Goal: Task Accomplishment & Management: Manage account settings

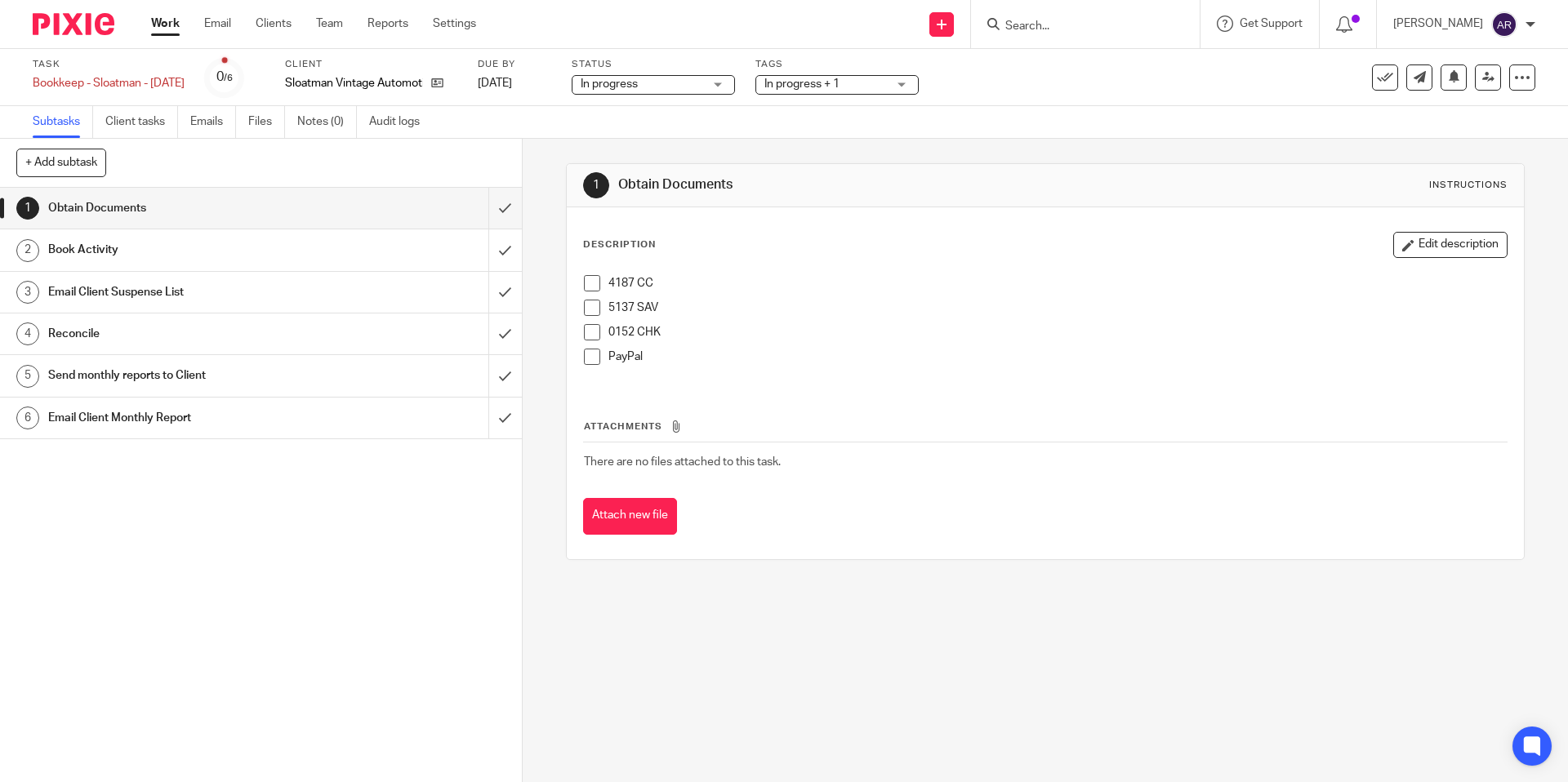
click at [694, 283] on p "4187 CC" at bounding box center [1057, 283] width 897 height 16
click at [1440, 251] on button "Edit description" at bounding box center [1449, 245] width 114 height 26
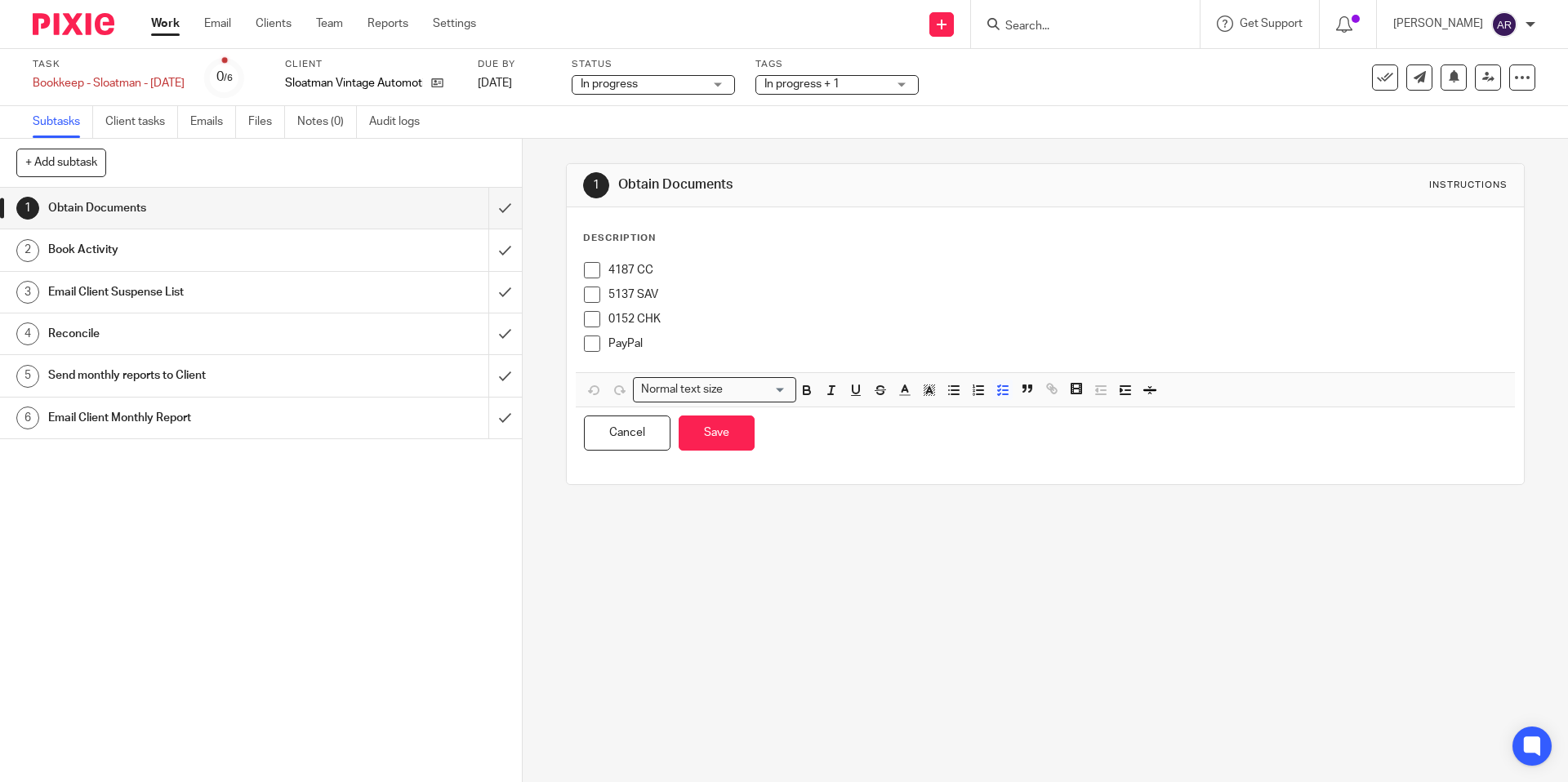
click at [724, 268] on p "4187 CC" at bounding box center [1057, 270] width 897 height 16
drag, startPoint x: 650, startPoint y: 272, endPoint x: 786, endPoint y: 273, distance: 136.0
click at [786, 273] on p "4187 CC requested from Erin 9/25" at bounding box center [1057, 270] width 897 height 16
drag, startPoint x: 787, startPoint y: 273, endPoint x: 652, endPoint y: 277, distance: 135.1
click at [652, 277] on p "4187 CC requested from Erin 9/25" at bounding box center [1057, 270] width 897 height 16
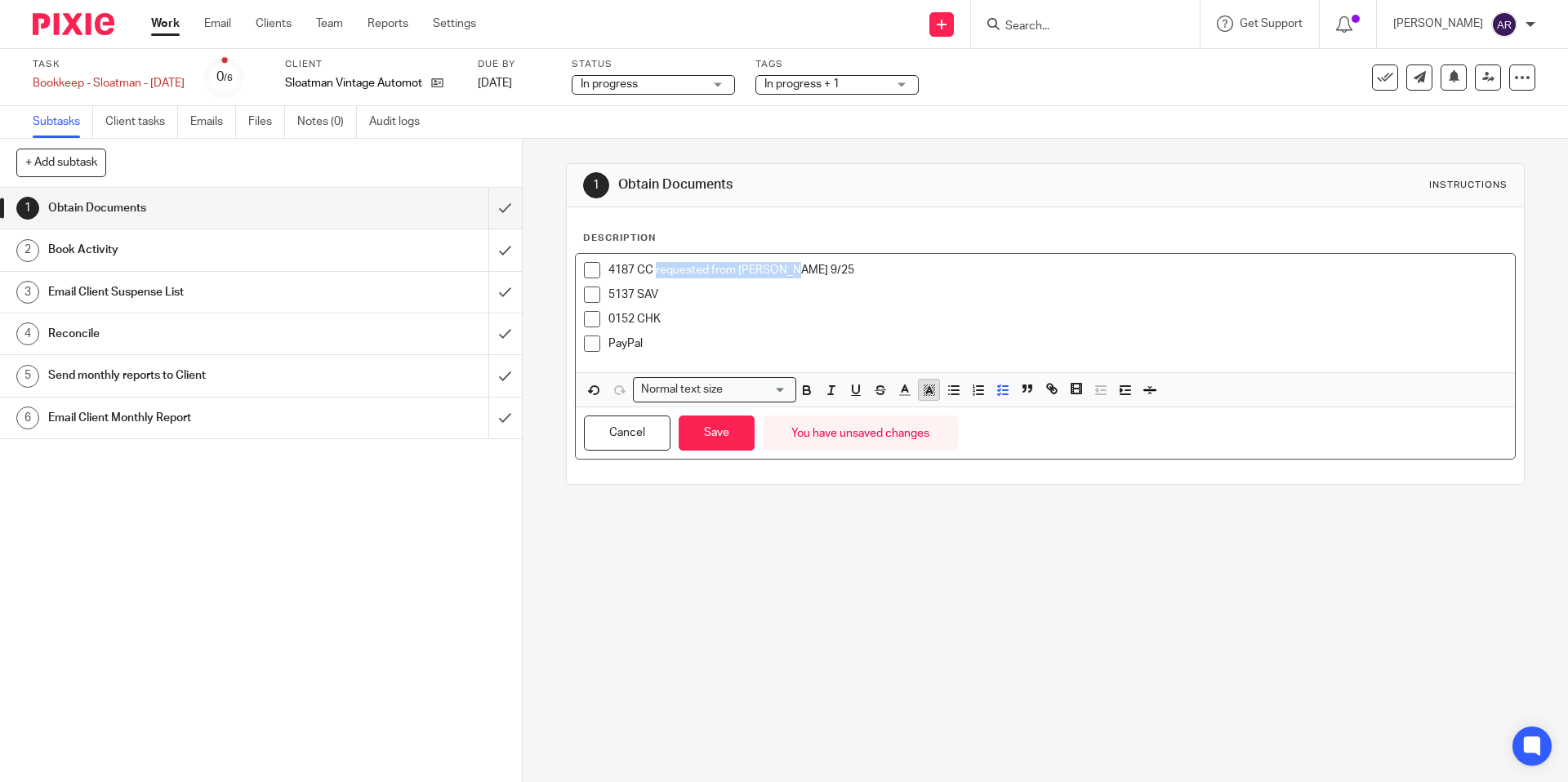
click at [925, 393] on icon "button" at bounding box center [929, 390] width 15 height 15
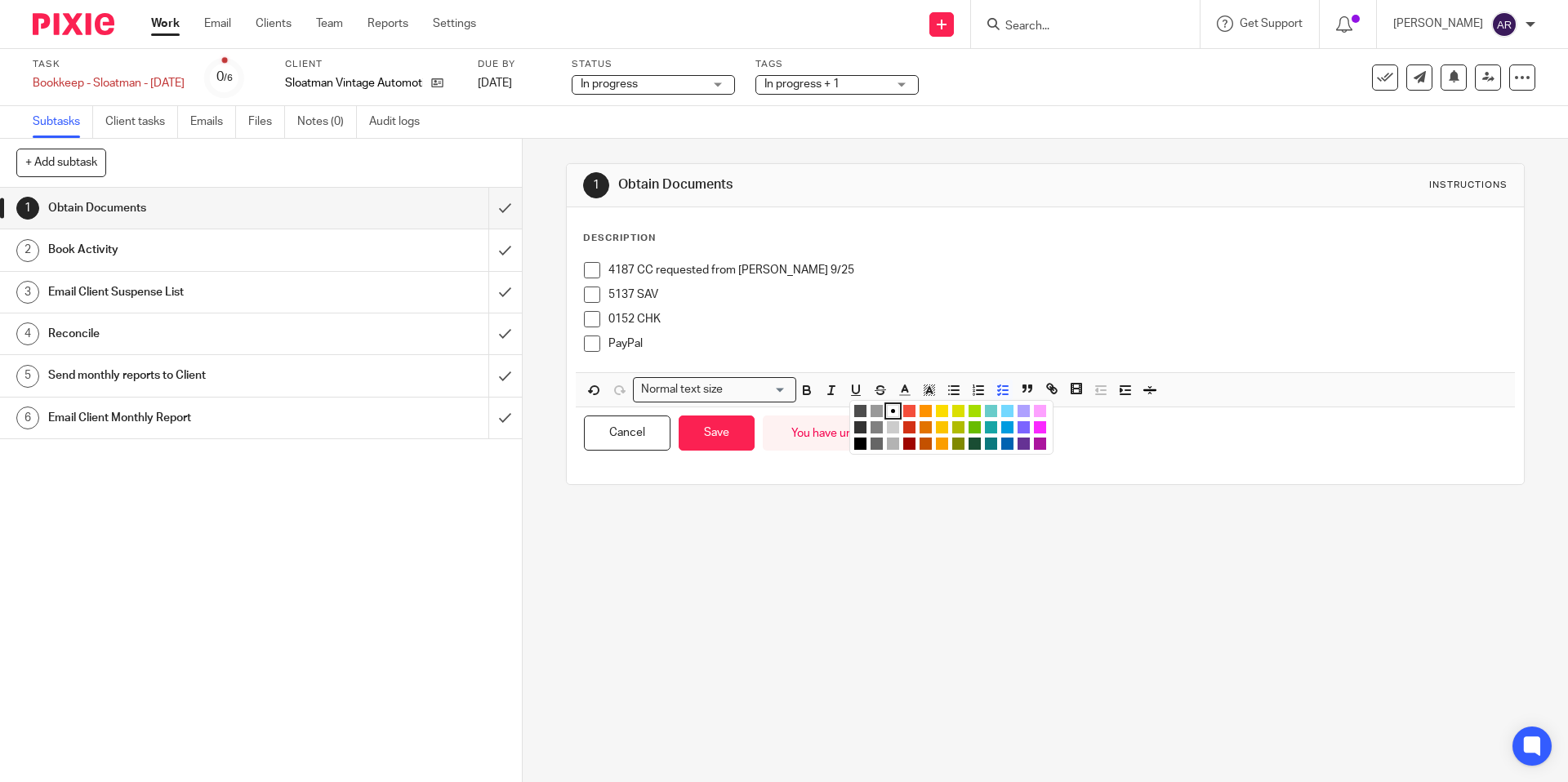
click at [942, 409] on li "color:#FCDC00" at bounding box center [942, 411] width 12 height 12
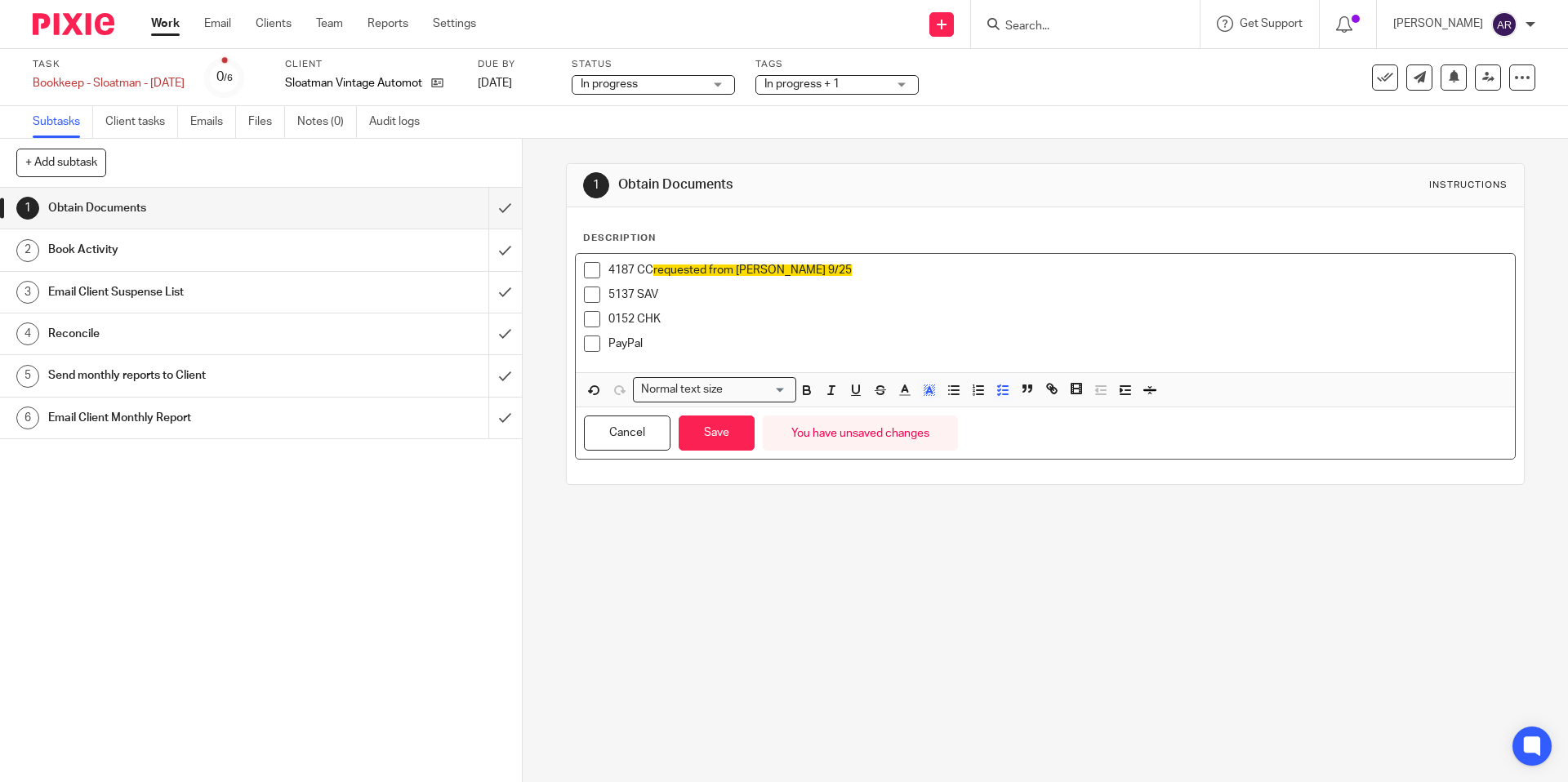
click at [770, 303] on div "5137 SAV" at bounding box center [1057, 299] width 897 height 25
click at [798, 265] on p "4187 CC requested from Erin 9/25" at bounding box center [1057, 270] width 897 height 16
drag, startPoint x: 798, startPoint y: 267, endPoint x: 653, endPoint y: 275, distance: 145.2
click at [653, 275] on p "4187 CC requested from Erin 9/25" at bounding box center [1057, 270] width 897 height 16
copy span "requested from [PERSON_NAME] 9/25"
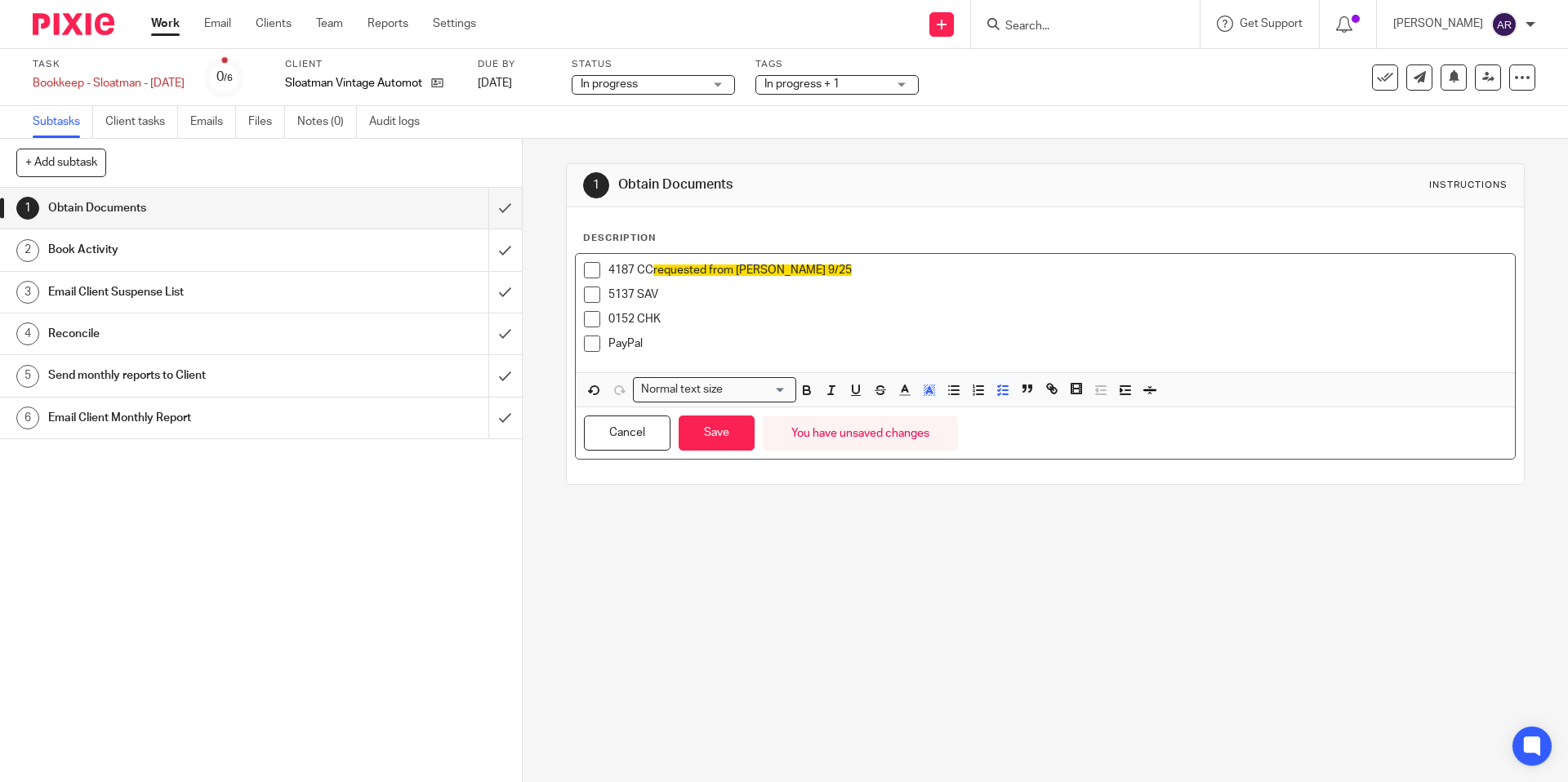
click at [667, 298] on p "5137 SAV" at bounding box center [1057, 295] width 897 height 16
click at [730, 319] on p "0152 CHK" at bounding box center [1057, 319] width 897 height 16
drag, startPoint x: 793, startPoint y: 268, endPoint x: 646, endPoint y: 263, distance: 147.1
click at [646, 263] on p "4187 CC requested from Erin 9/25" at bounding box center [1057, 270] width 897 height 16
copy p "requested from [PERSON_NAME] 9/25"
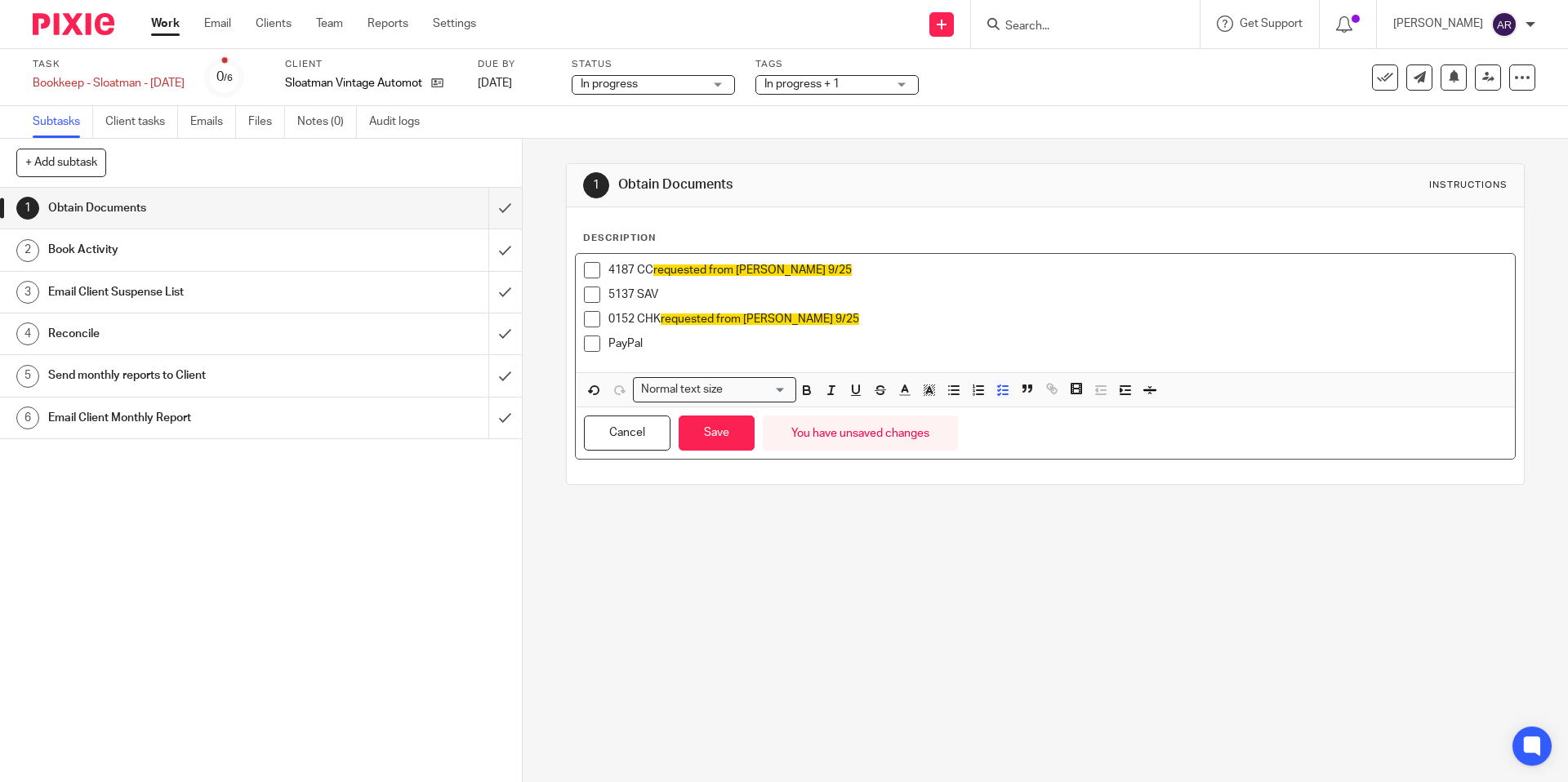
click at [684, 286] on p "5137 SAV" at bounding box center [1057, 295] width 897 height 16
drag, startPoint x: 774, startPoint y: 267, endPoint x: 650, endPoint y: 268, distance: 124.0
click at [650, 268] on p "4187 CC requested from Erin 9/25" at bounding box center [1057, 270] width 897 height 16
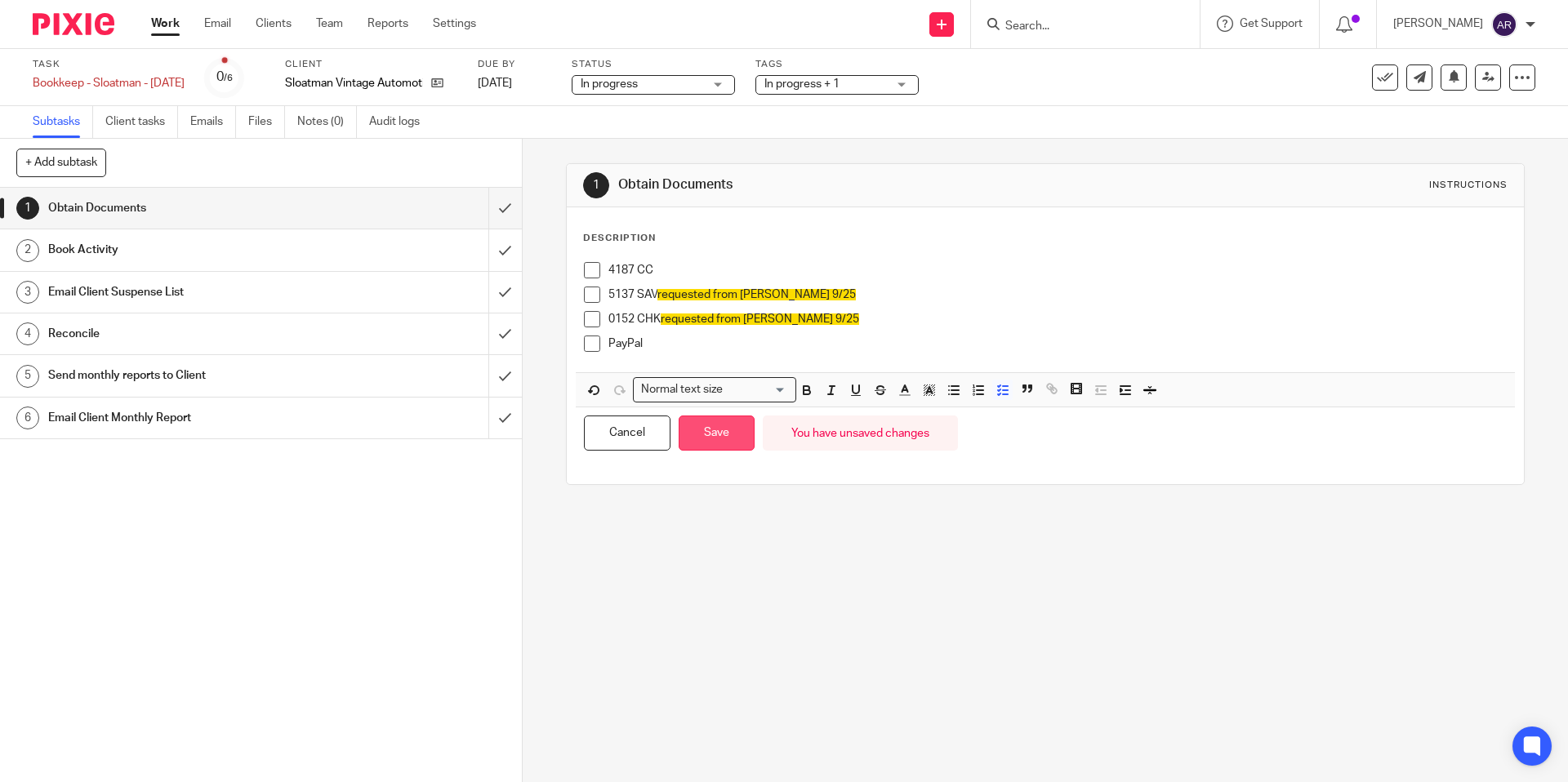
click at [726, 428] on button "Save" at bounding box center [716, 433] width 76 height 35
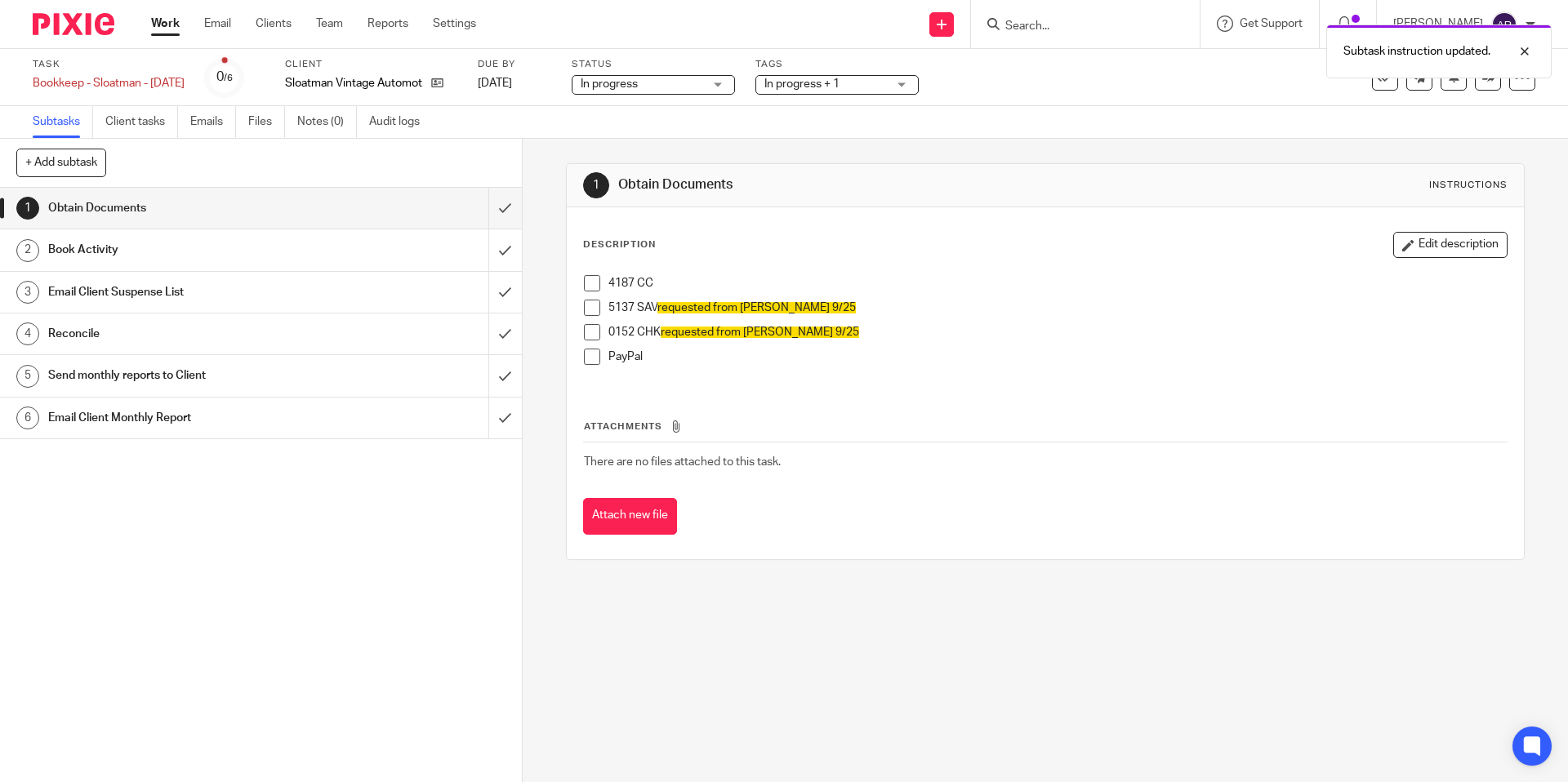
click at [371, 250] on div "Book Activity" at bounding box center [260, 250] width 424 height 25
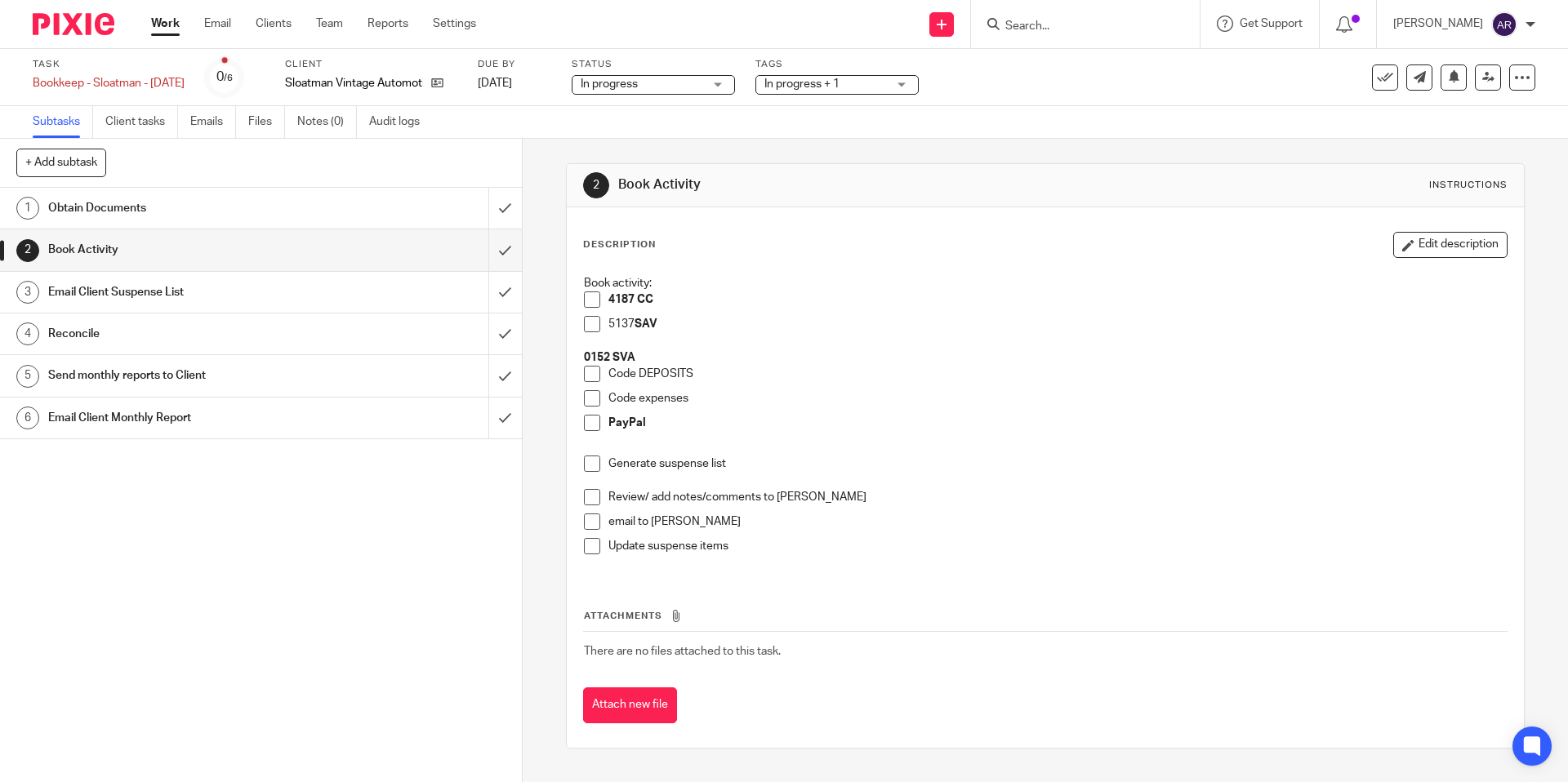
click at [587, 300] on span at bounding box center [592, 300] width 16 height 16
click at [589, 324] on span at bounding box center [592, 324] width 16 height 16
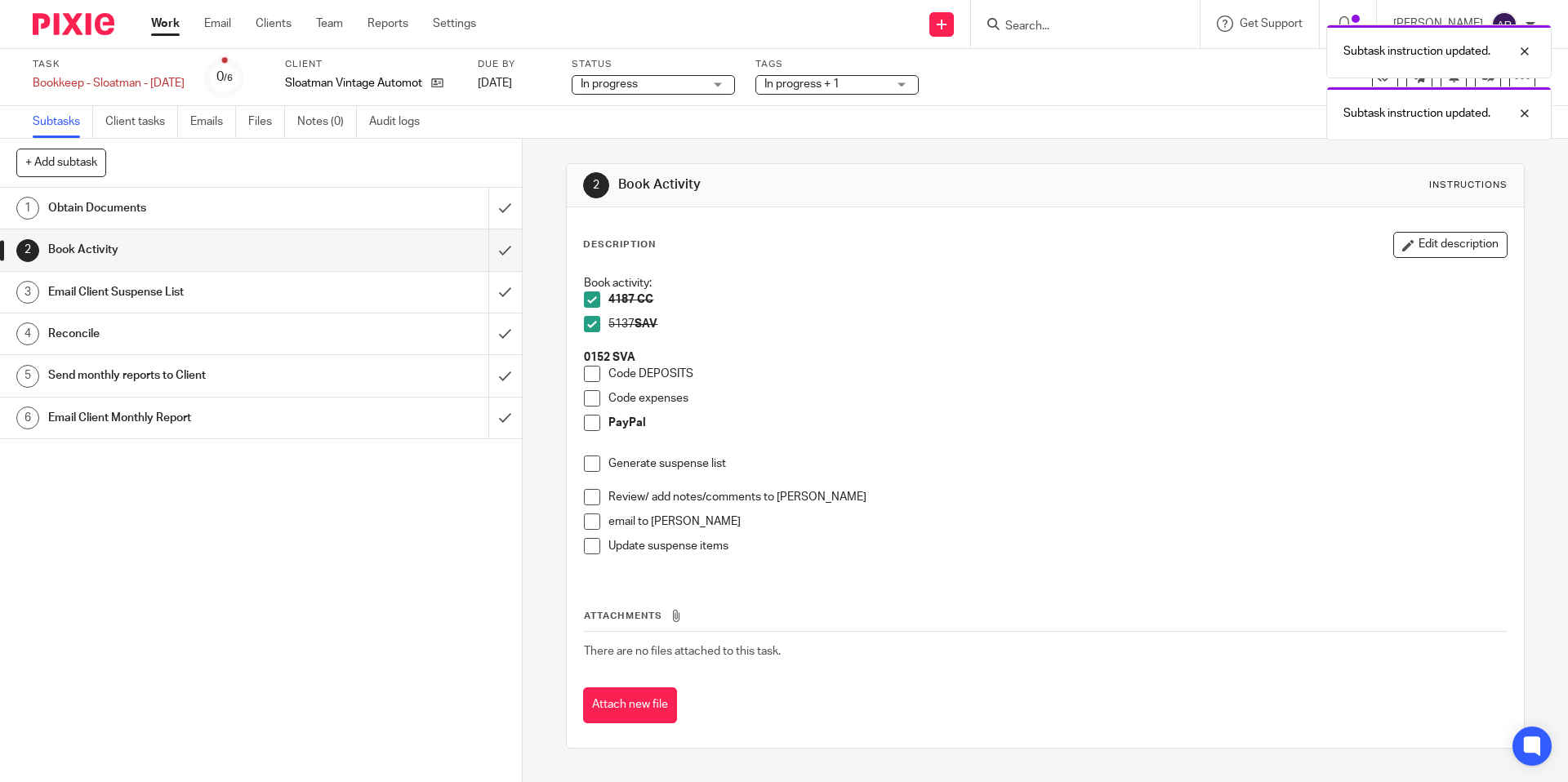
click at [588, 376] on span at bounding box center [592, 374] width 16 height 16
click at [586, 399] on span at bounding box center [592, 398] width 16 height 16
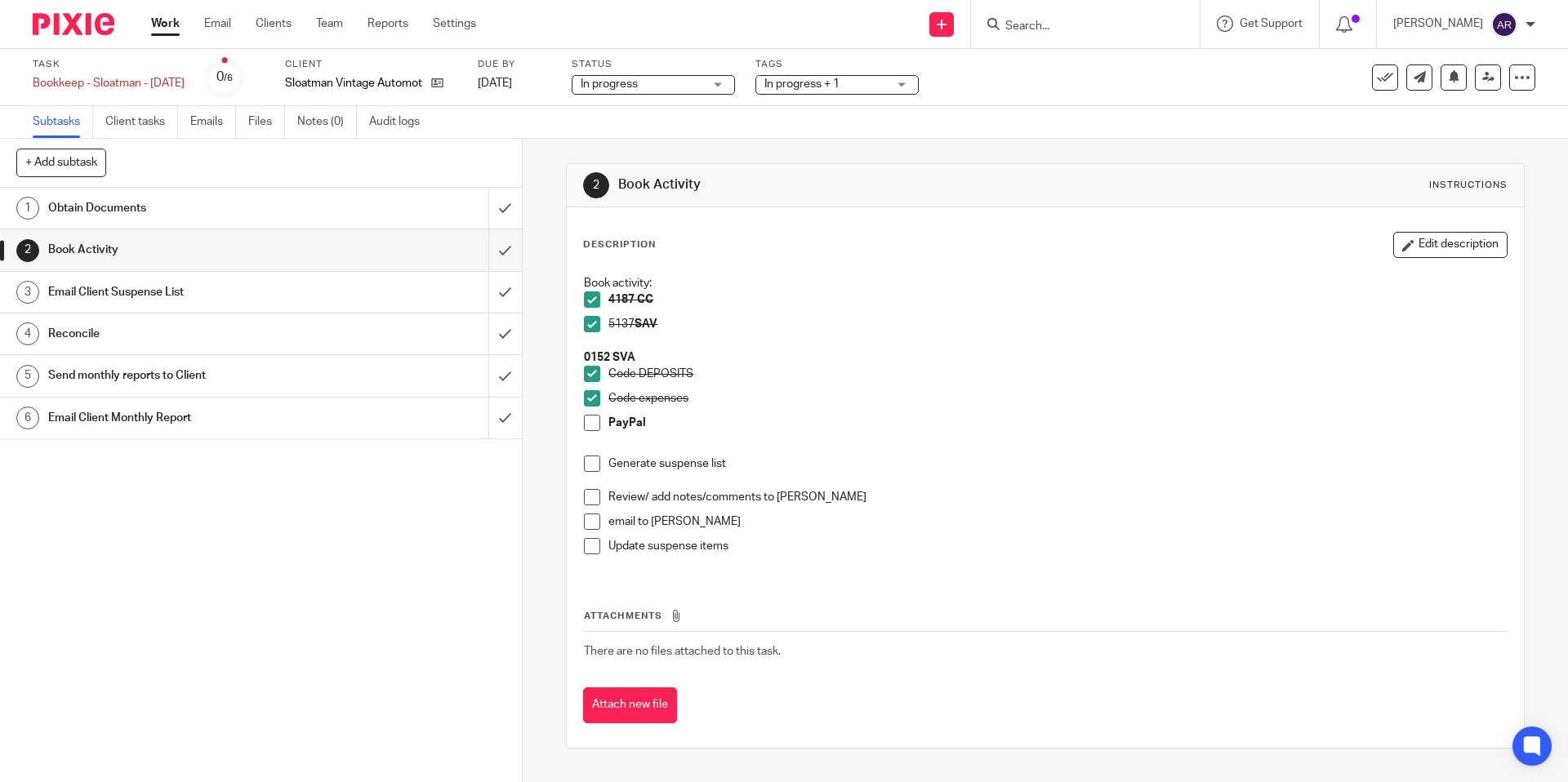
click at [196, 215] on h1 "Obtain Documents" at bounding box center [189, 208] width 282 height 25
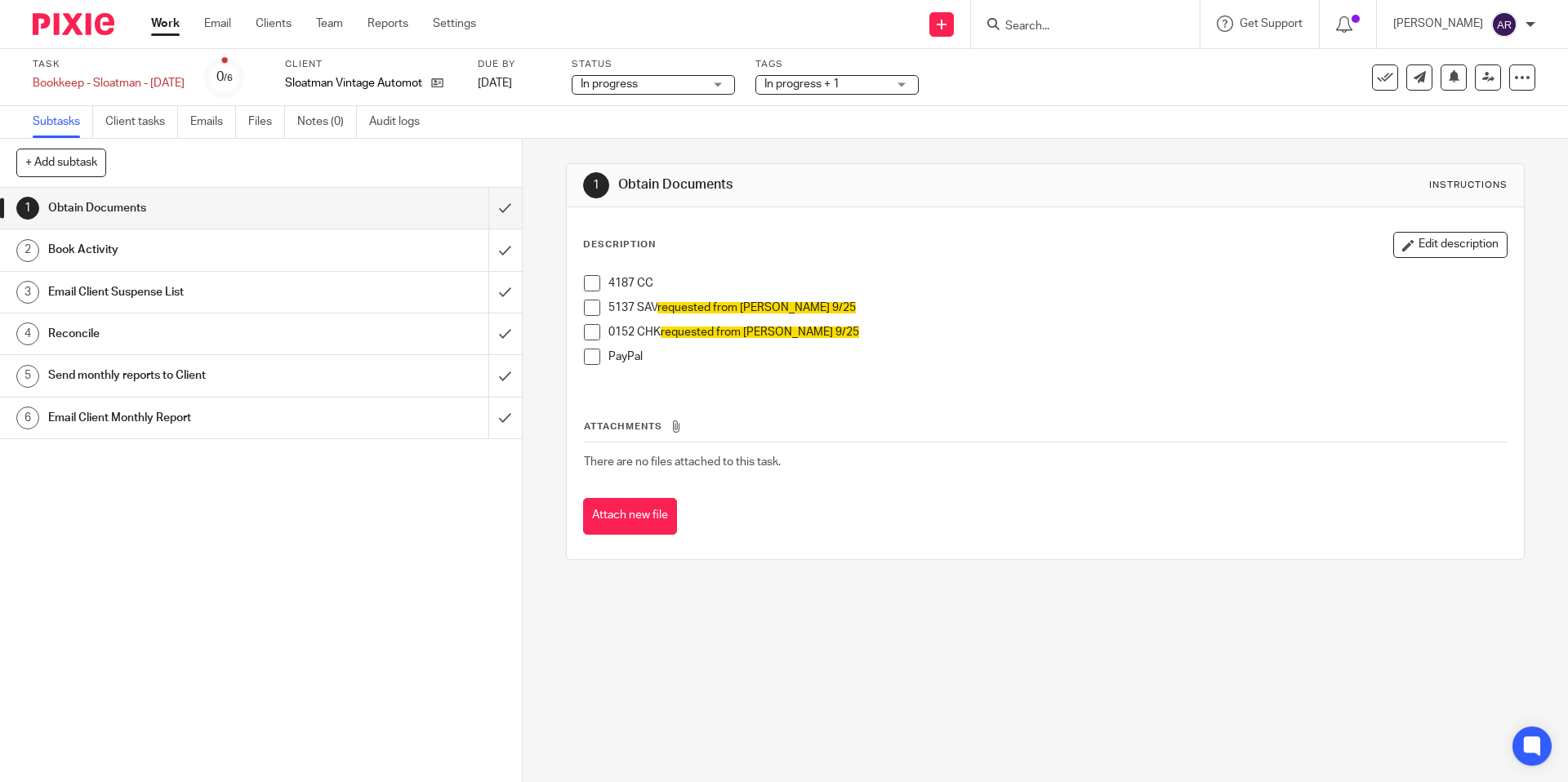
click at [586, 290] on span at bounding box center [592, 283] width 16 height 16
click at [1393, 237] on button "Edit description" at bounding box center [1449, 245] width 114 height 26
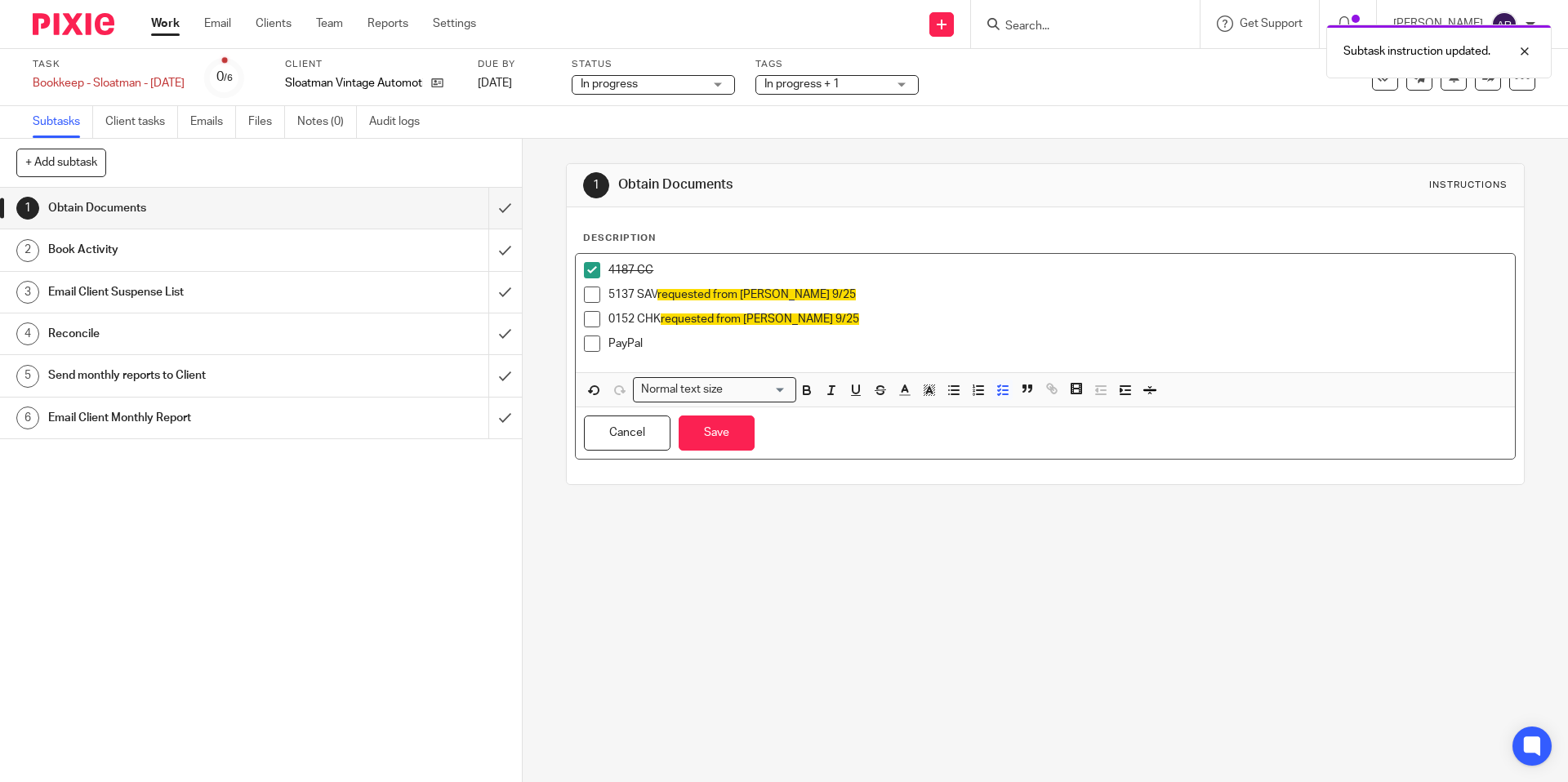
click at [723, 276] on p "4187 CC" at bounding box center [1057, 270] width 897 height 16
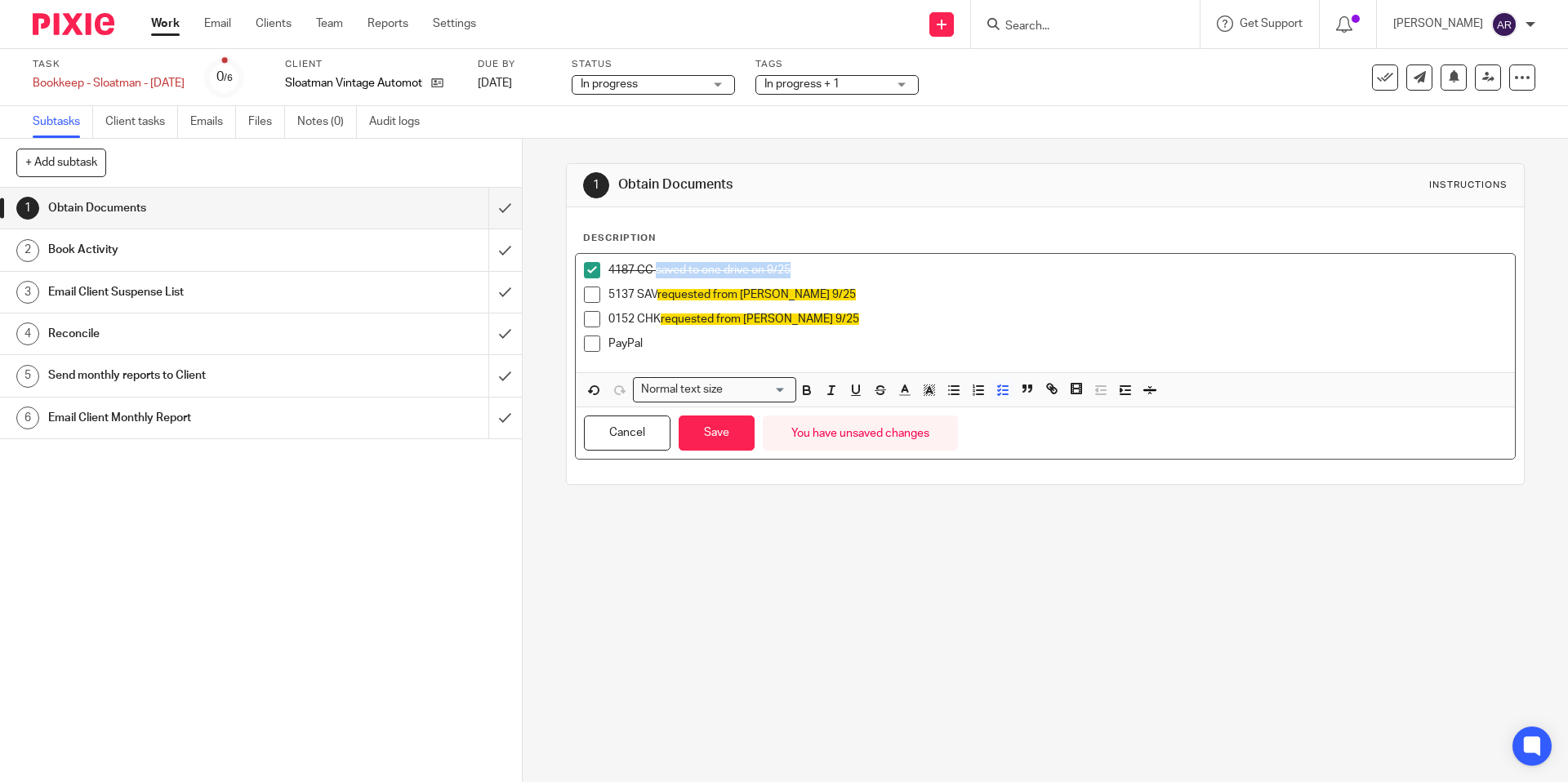
drag, startPoint x: 652, startPoint y: 271, endPoint x: 891, endPoint y: 268, distance: 239.0
click at [891, 268] on p "4187 CC saved to one drive on 9/25" at bounding box center [1057, 270] width 897 height 16
click at [922, 389] on icon "button" at bounding box center [929, 390] width 15 height 15
click at [1034, 416] on li "color:#FDA1FF" at bounding box center [1040, 411] width 12 height 12
click at [717, 443] on button "Save" at bounding box center [716, 433] width 76 height 35
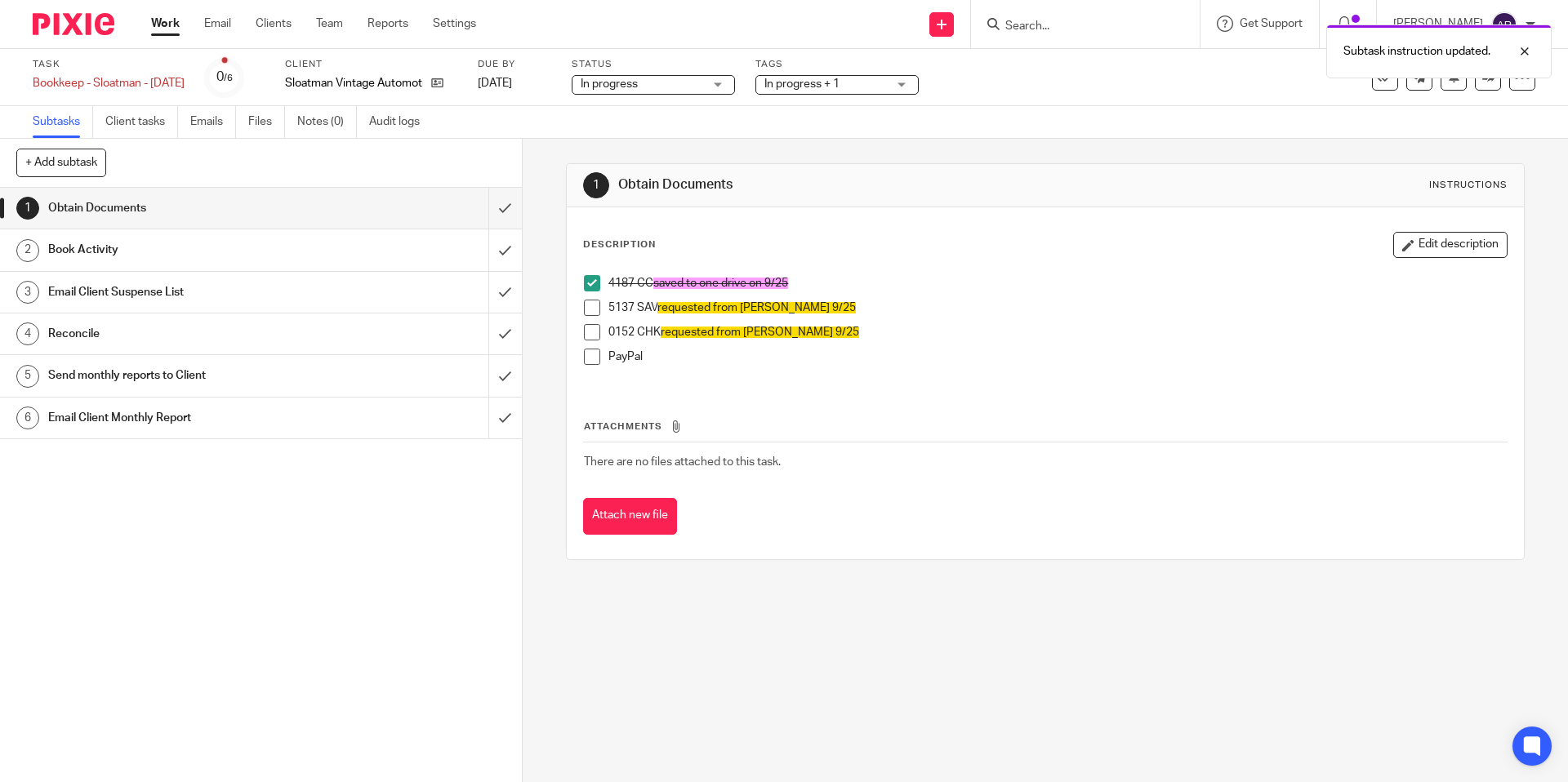
click at [832, 664] on div "1 Obtain Documents Instructions Description Edit description 4187 CC saved to o…" at bounding box center [1045, 461] width 1045 height 644
click at [251, 246] on h1 "Book Activity" at bounding box center [189, 250] width 282 height 25
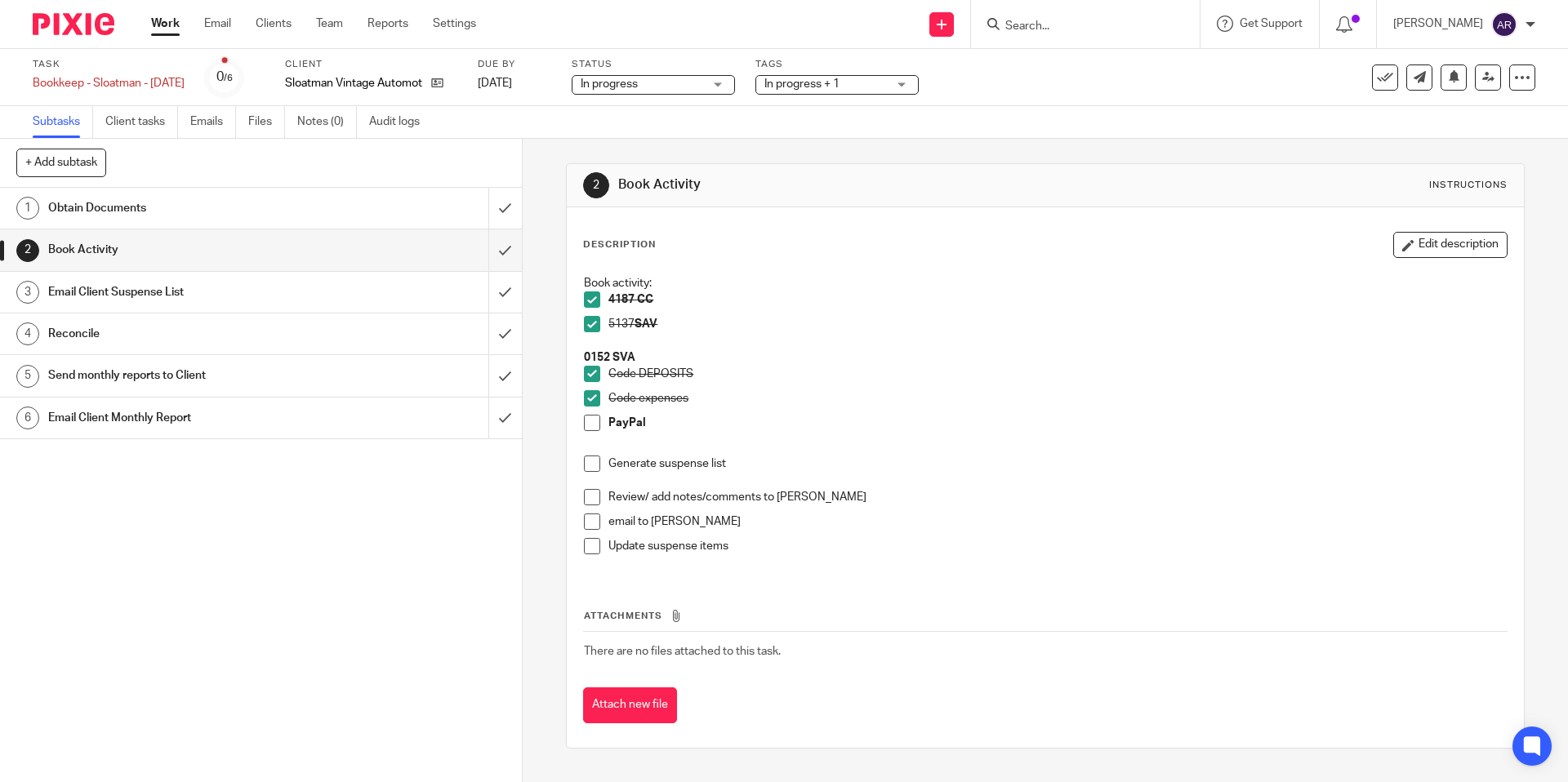
click at [257, 333] on h1 "Reconcile" at bounding box center [189, 334] width 282 height 25
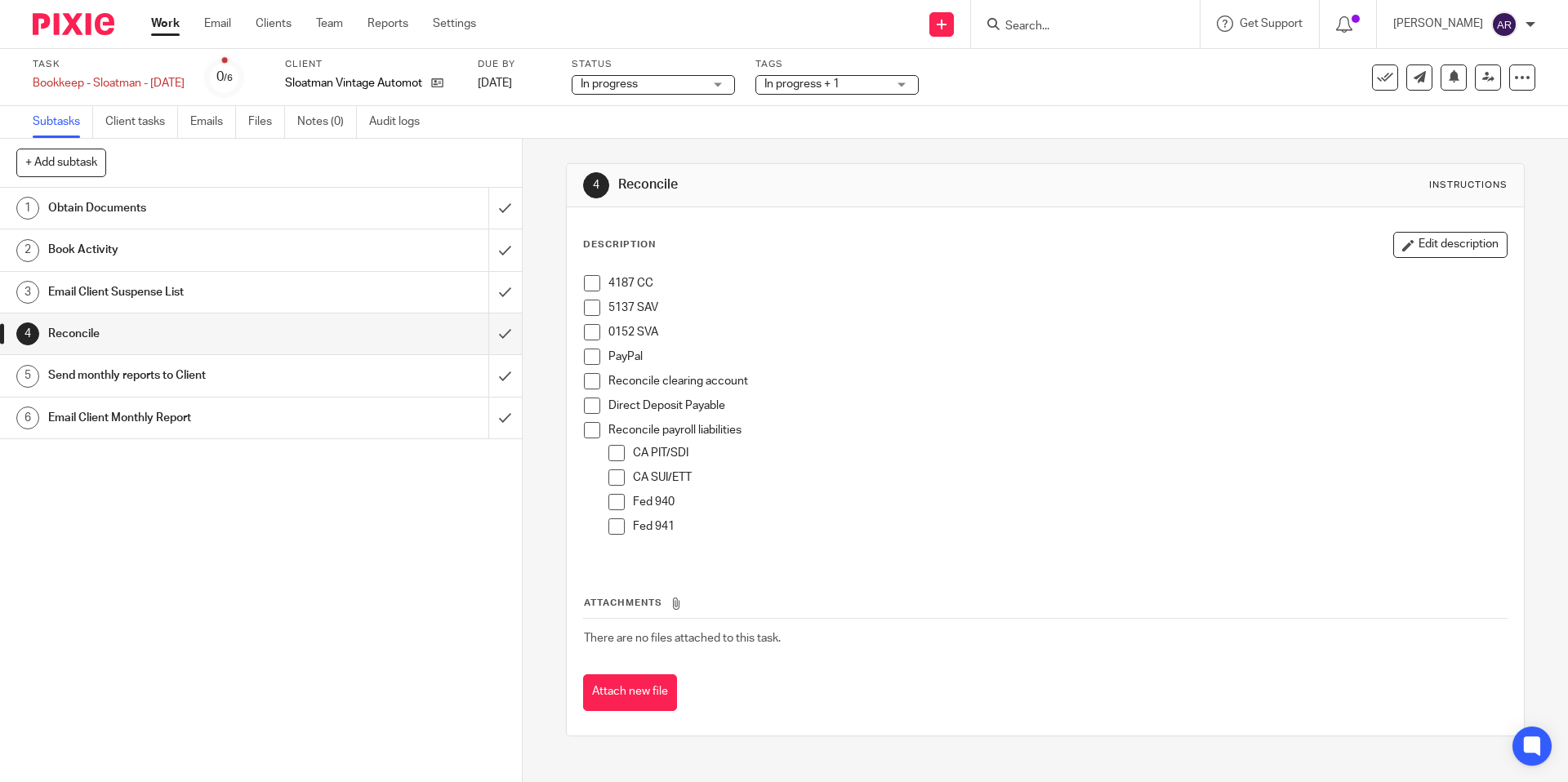
click at [585, 279] on span at bounding box center [592, 283] width 16 height 16
click at [1402, 235] on button "Edit description" at bounding box center [1449, 245] width 114 height 26
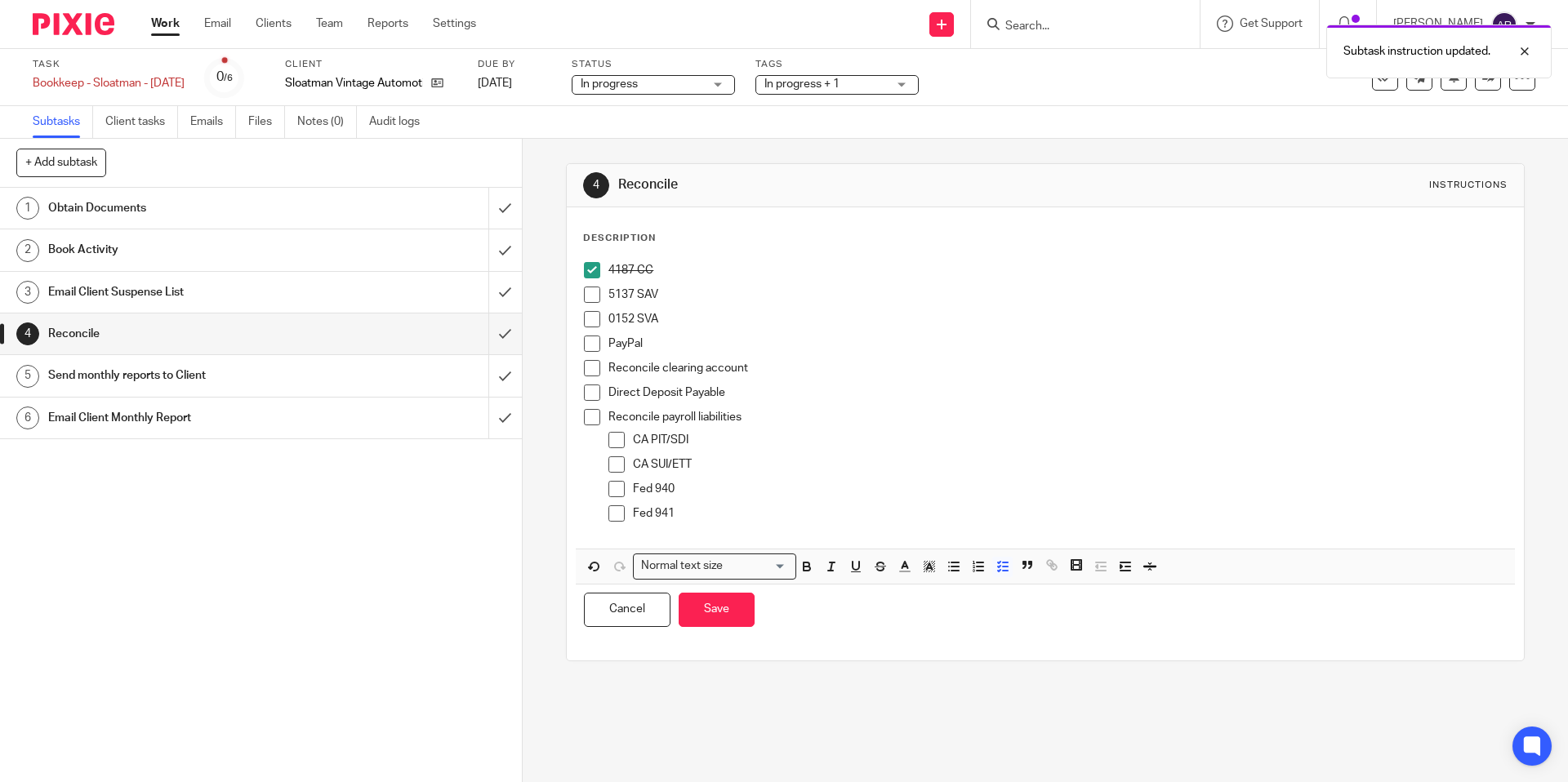
click at [851, 275] on p "4187 CC" at bounding box center [1057, 270] width 897 height 16
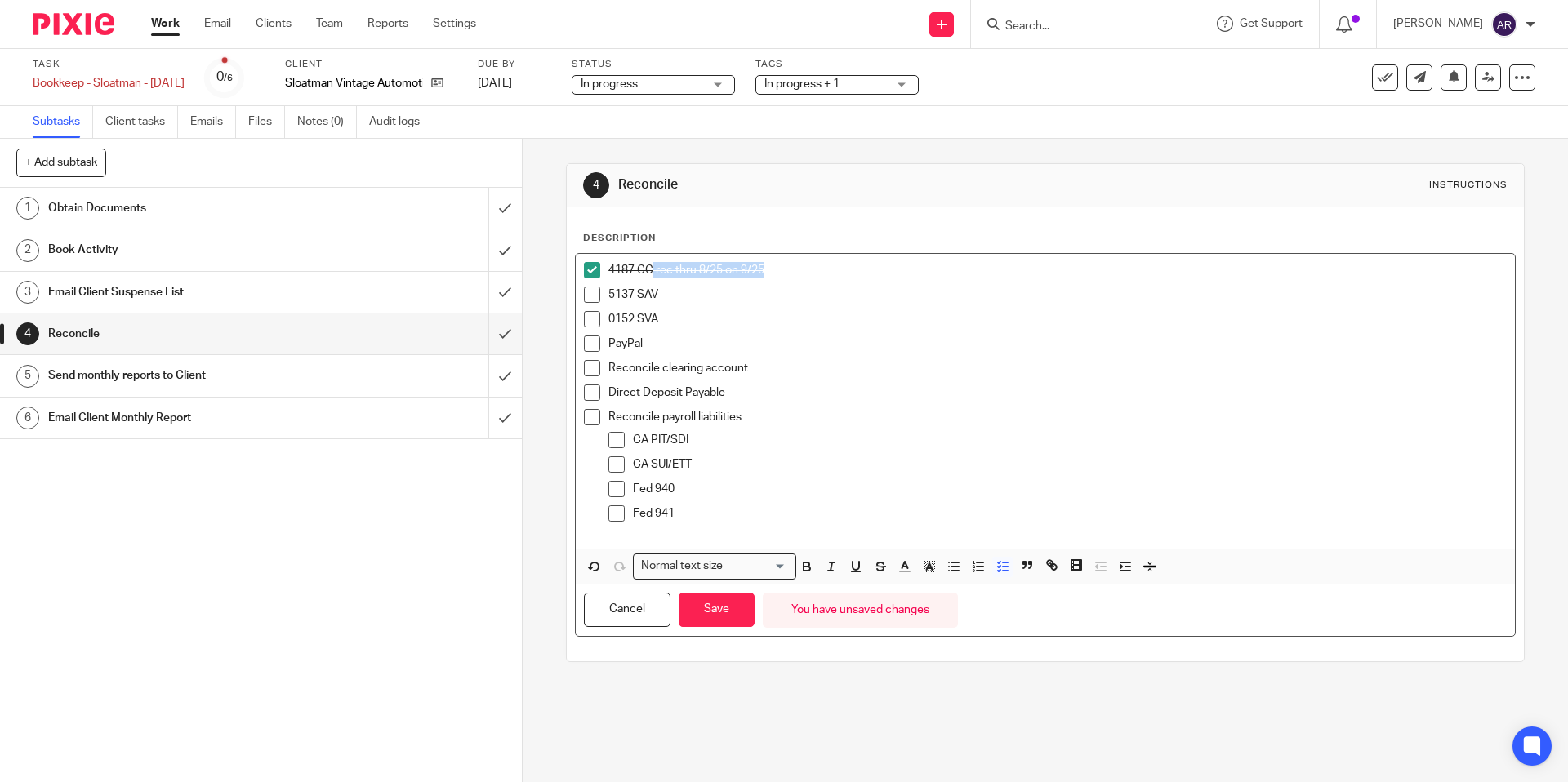
drag, startPoint x: 649, startPoint y: 272, endPoint x: 814, endPoint y: 275, distance: 165.0
click at [814, 275] on p "4187 CC rec thru 8/25 on 9/25" at bounding box center [1057, 270] width 897 height 16
click at [933, 567] on polygon "button" at bounding box center [933, 567] width 1 height 1
click at [956, 587] on li "color:#DBDF00" at bounding box center [958, 588] width 12 height 12
click at [968, 324] on p "0152 SVA" at bounding box center [1057, 319] width 897 height 16
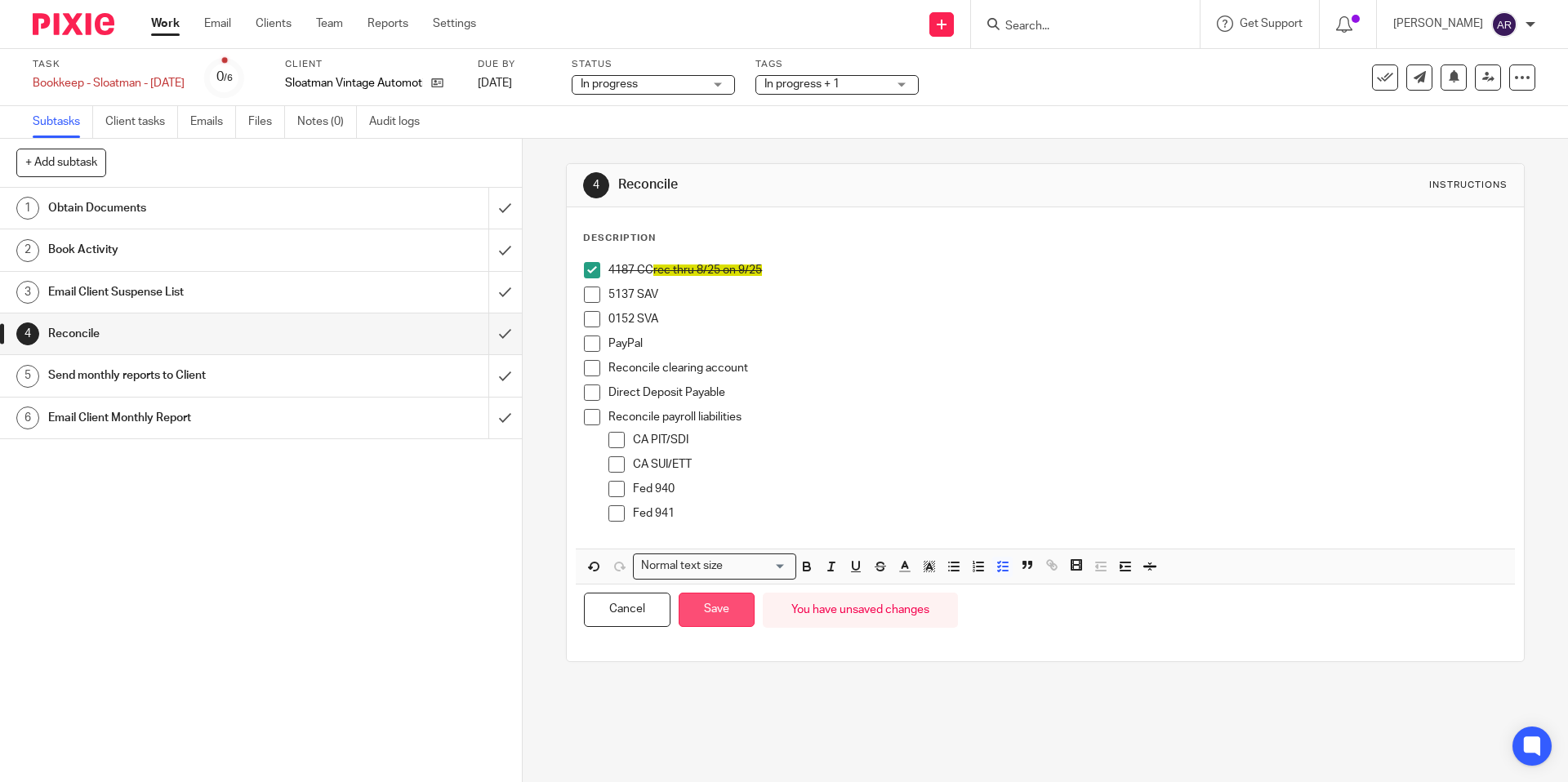
click at [726, 626] on button "Save" at bounding box center [716, 610] width 76 height 35
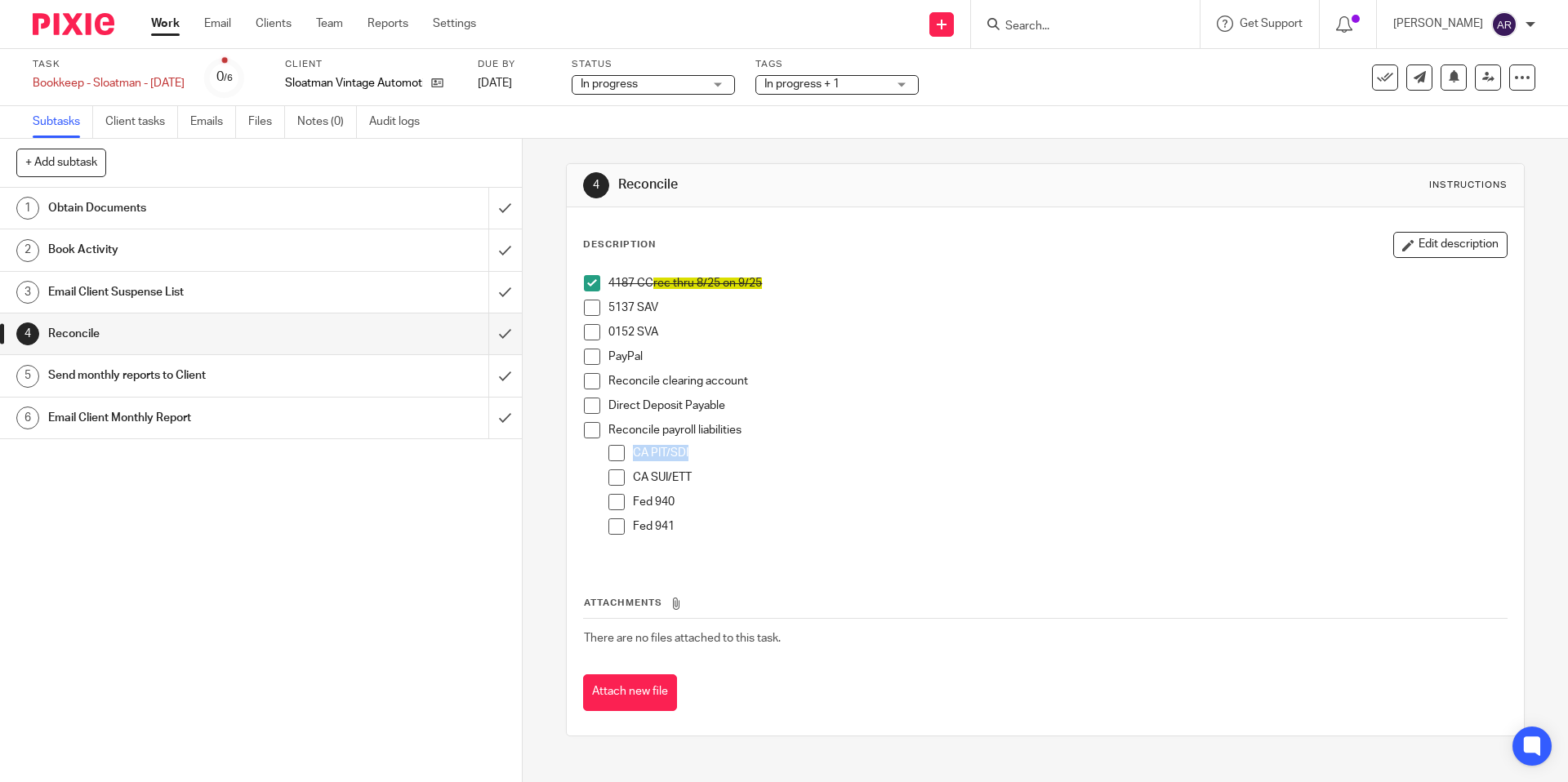
drag, startPoint x: 688, startPoint y: 454, endPoint x: 628, endPoint y: 454, distance: 60.0
click at [633, 454] on p "CA PIT/SDI" at bounding box center [1069, 454] width 872 height 16
copy p "CA PIT/SDI"
click at [589, 431] on span at bounding box center [592, 431] width 16 height 16
click at [616, 455] on span at bounding box center [616, 454] width 16 height 16
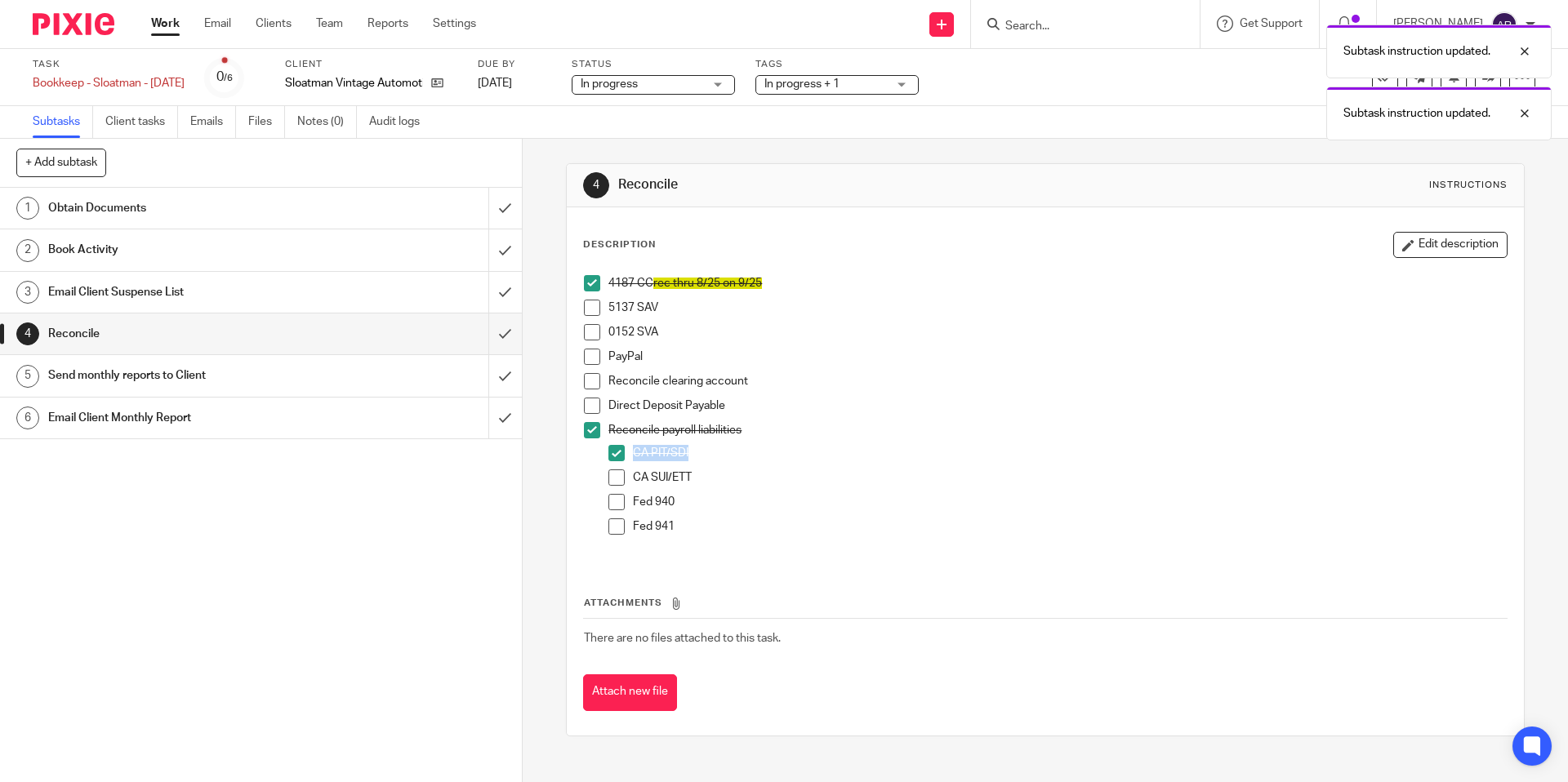
click at [870, 445] on p "CA PIT/SDI" at bounding box center [1069, 454] width 872 height 16
click at [765, 454] on p "CA PIT/SDI" at bounding box center [1069, 454] width 872 height 16
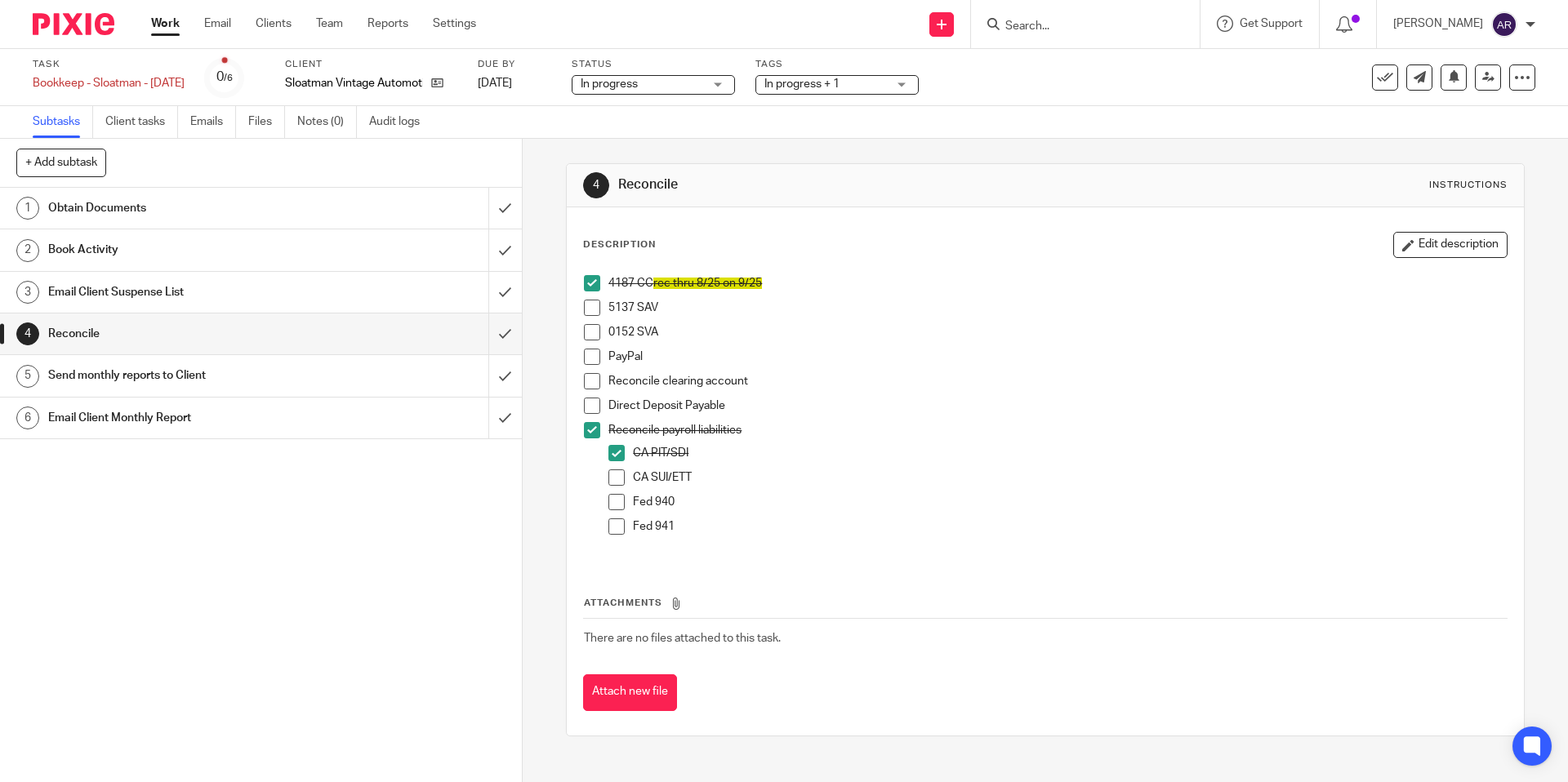
click at [692, 480] on p "CA SUI/ETT" at bounding box center [1069, 477] width 872 height 16
drag, startPoint x: 692, startPoint y: 480, endPoint x: 639, endPoint y: 479, distance: 53.0
click at [639, 479] on p "CA SUI/ETT" at bounding box center [1069, 477] width 872 height 16
copy ul "CA SUI/ETT"
click at [614, 477] on span at bounding box center [616, 477] width 16 height 16
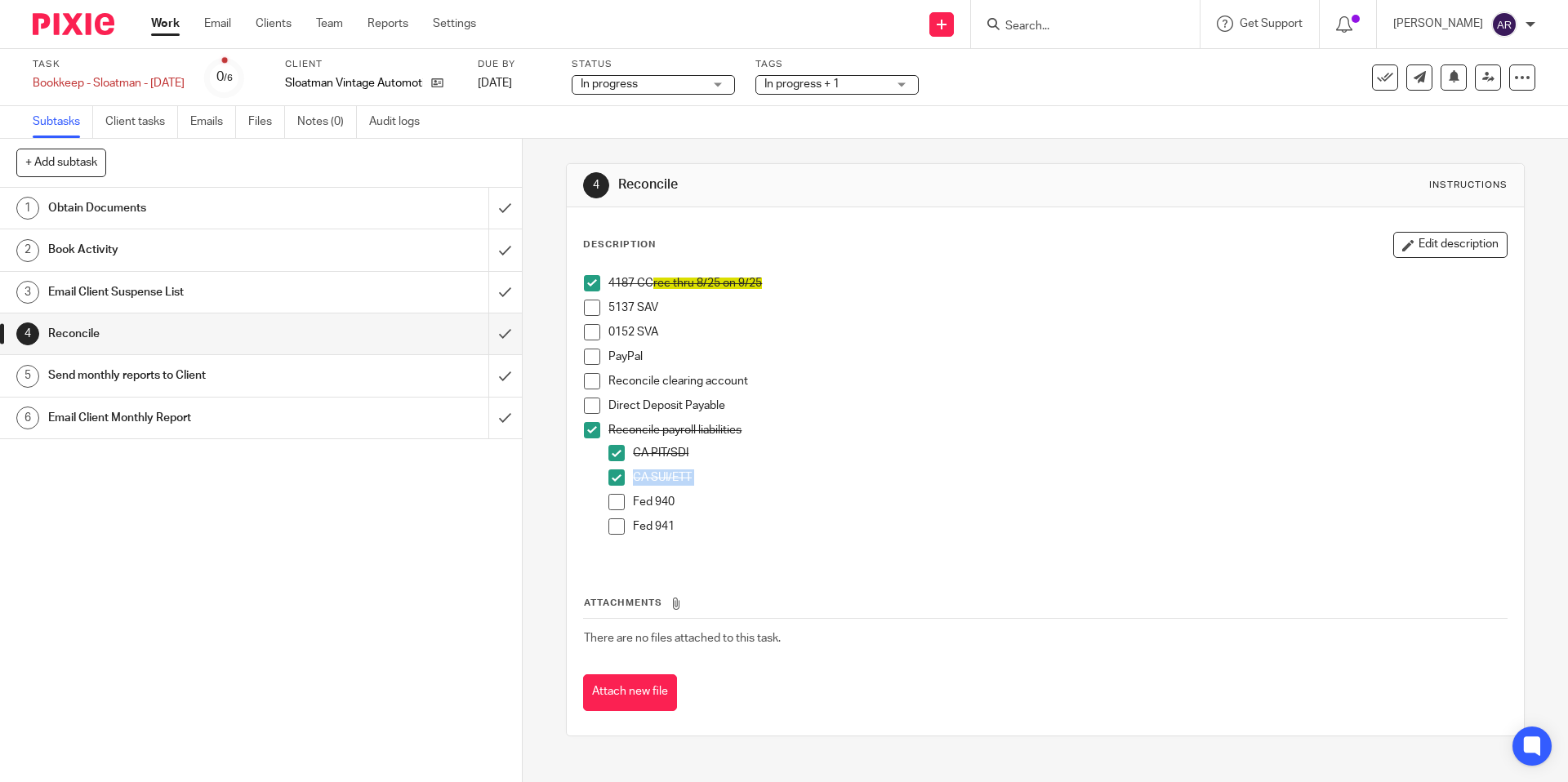
click at [614, 530] on span at bounding box center [616, 527] width 16 height 16
click at [612, 496] on span at bounding box center [616, 502] width 16 height 16
click at [586, 405] on span at bounding box center [592, 406] width 16 height 16
click at [1468, 241] on button "Edit description" at bounding box center [1449, 245] width 114 height 26
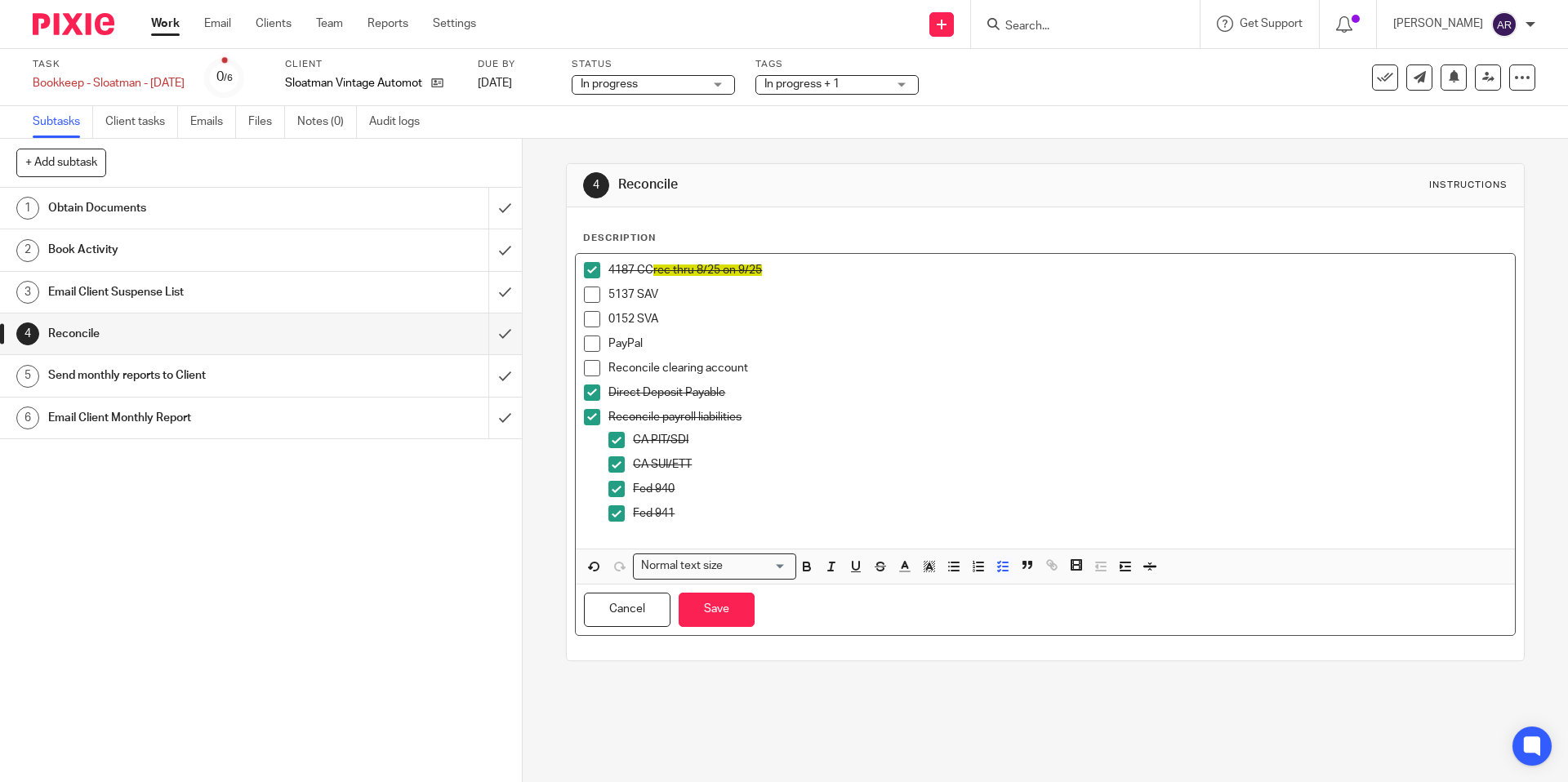
click at [875, 297] on p "5137 SAV" at bounding box center [1057, 295] width 897 height 16
click at [737, 311] on p "0152 SVA" at bounding box center [1057, 319] width 897 height 16
drag, startPoint x: 757, startPoint y: 295, endPoint x: 657, endPoint y: 300, distance: 100.1
click at [657, 300] on p "5137 SAV waiting on stmt" at bounding box center [1057, 295] width 897 height 16
click at [924, 571] on icon "button" at bounding box center [929, 567] width 15 height 15
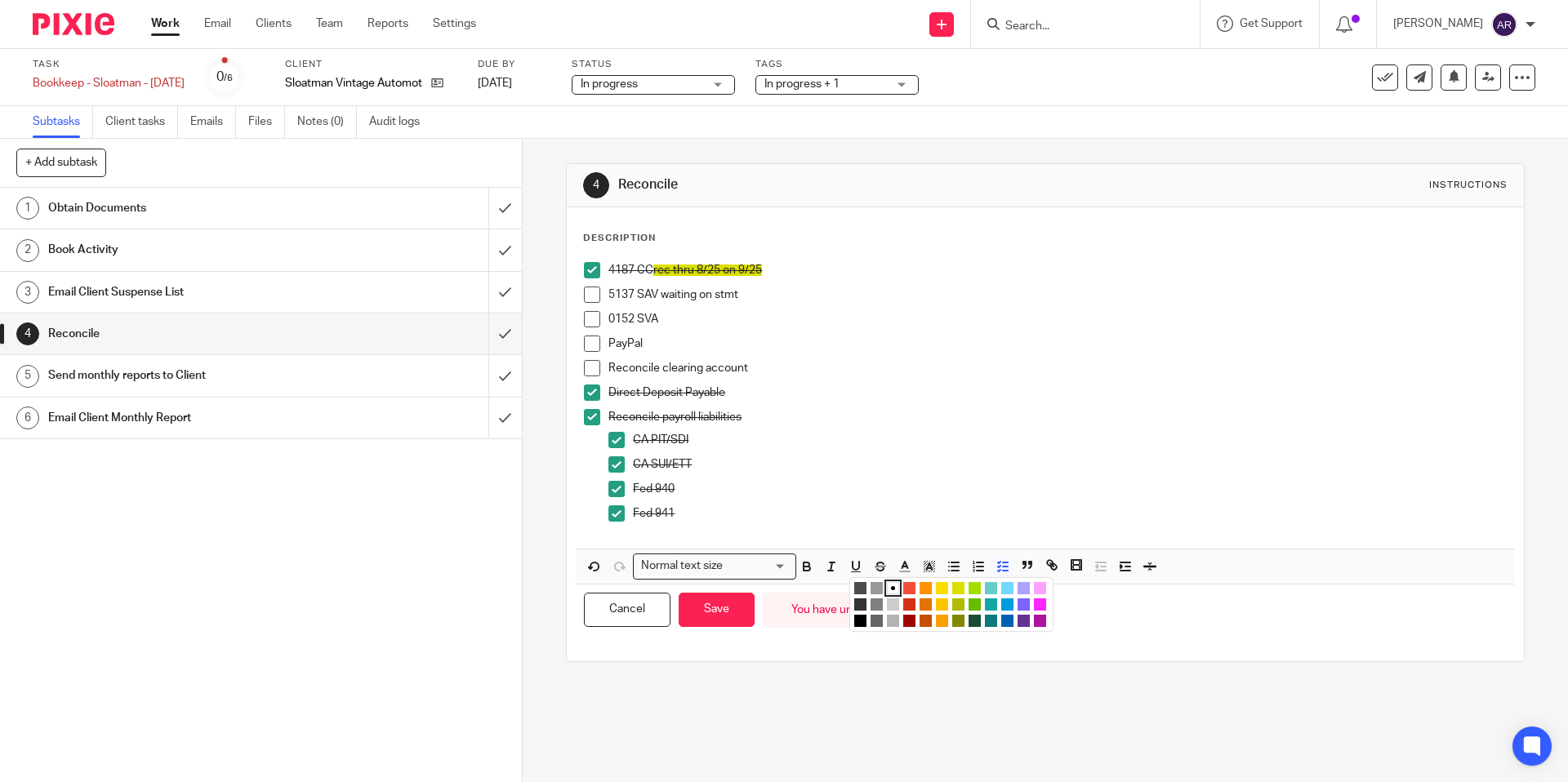
click at [1036, 587] on li "color:#FDA1FF" at bounding box center [1040, 588] width 12 height 12
click at [817, 311] on p "0152 SVA" at bounding box center [1057, 319] width 897 height 16
click at [778, 297] on p "5137 SAV waiting on stmt" at bounding box center [1057, 295] width 897 height 16
drag, startPoint x: 756, startPoint y: 292, endPoint x: 658, endPoint y: 300, distance: 98.3
click at [658, 300] on p "5137 SAV waiting on stmt" at bounding box center [1057, 295] width 897 height 16
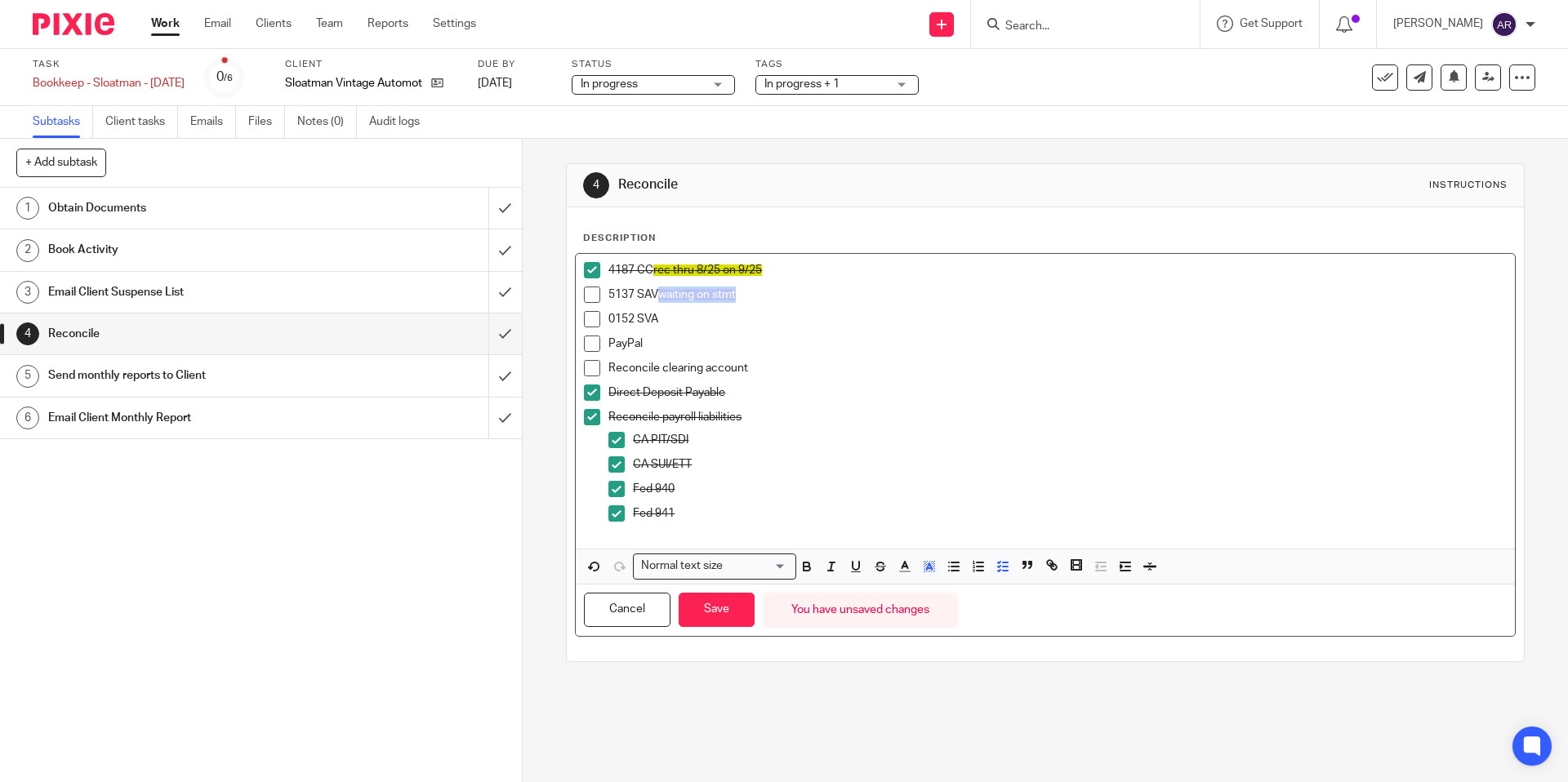
copy span "waiting on stmt"
click at [710, 321] on p "0152 SVA" at bounding box center [1057, 319] width 897 height 16
click at [700, 342] on p "PayPal" at bounding box center [1057, 344] width 897 height 16
click at [700, 621] on button "Save" at bounding box center [716, 610] width 76 height 35
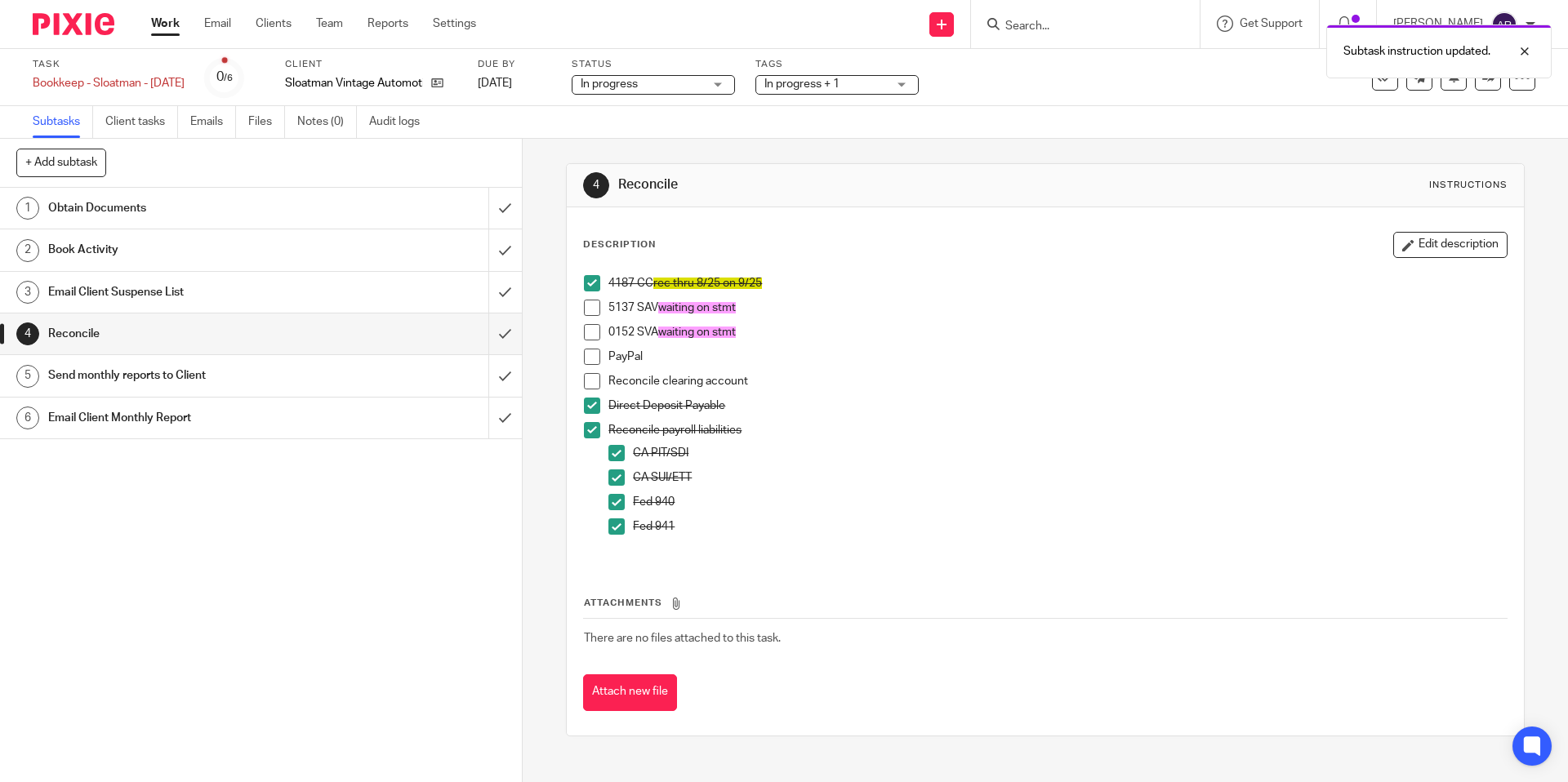
click at [585, 429] on span at bounding box center [592, 431] width 16 height 16
